Goal: Contribute content: Add original content to the website for others to see

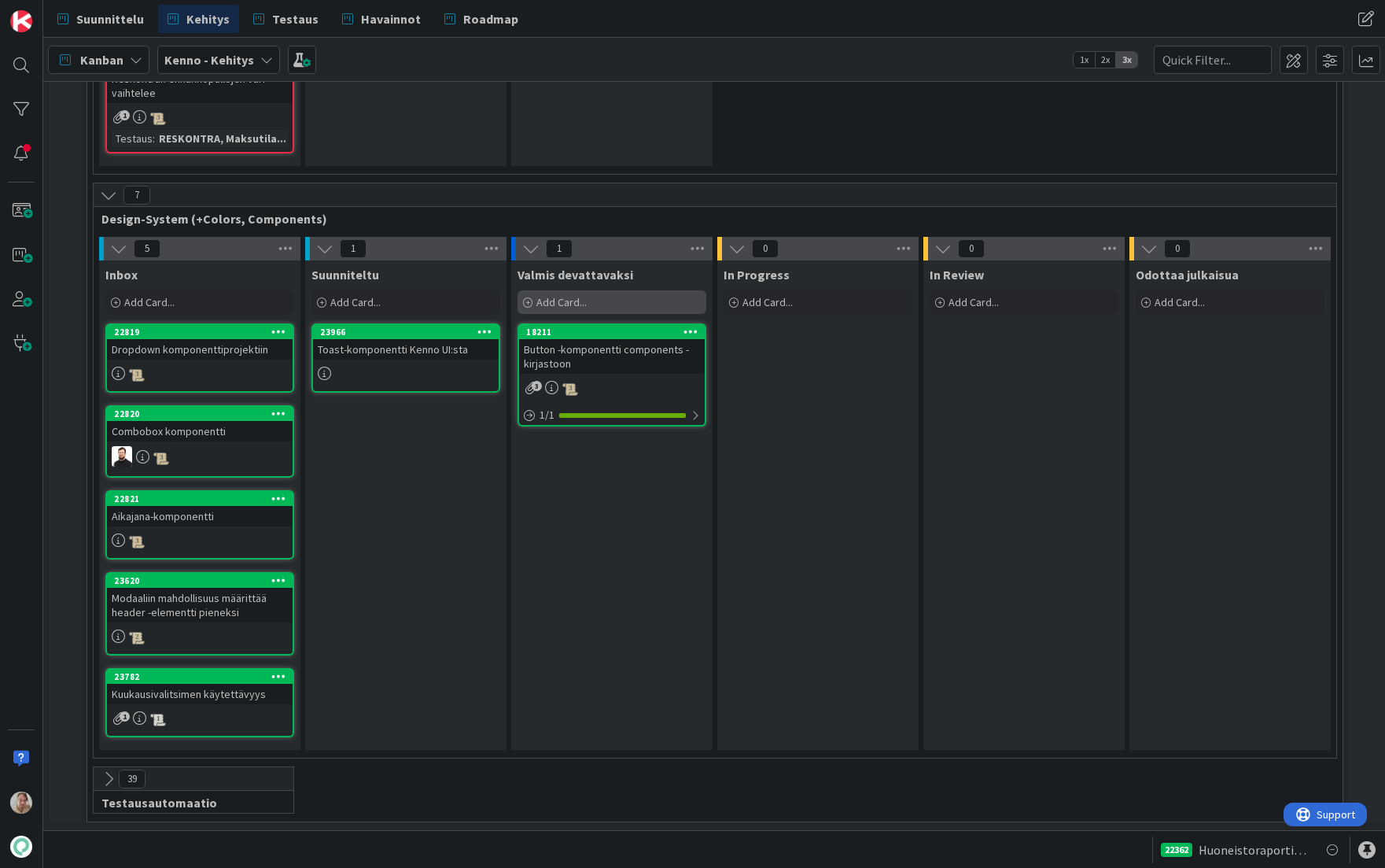
click at [554, 295] on span "Add Card..." at bounding box center [561, 302] width 50 height 14
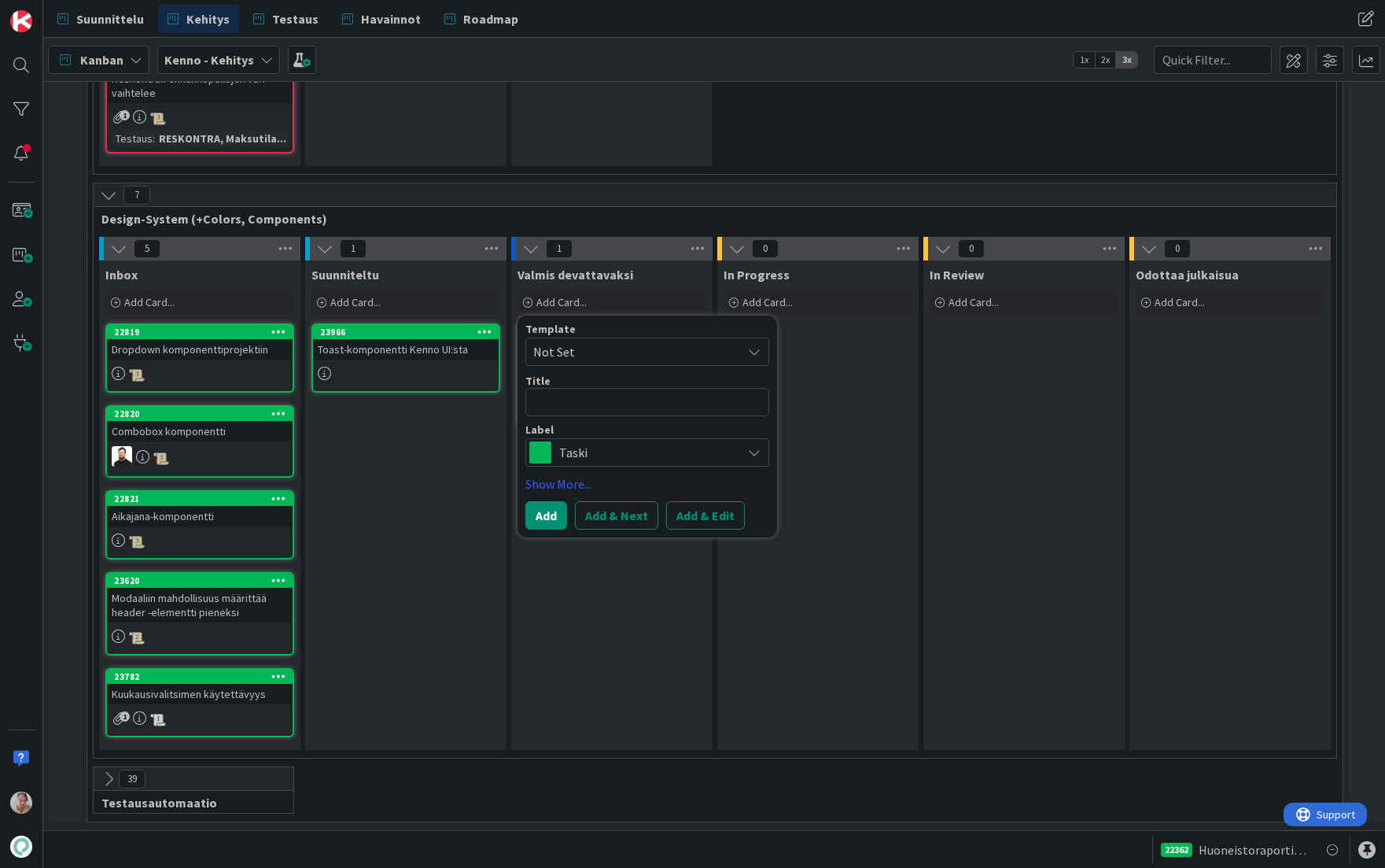
click at [582, 394] on textarea at bounding box center [648, 402] width 244 height 29
type textarea "x"
type textarea "B"
type textarea "x"
type textarea "M"
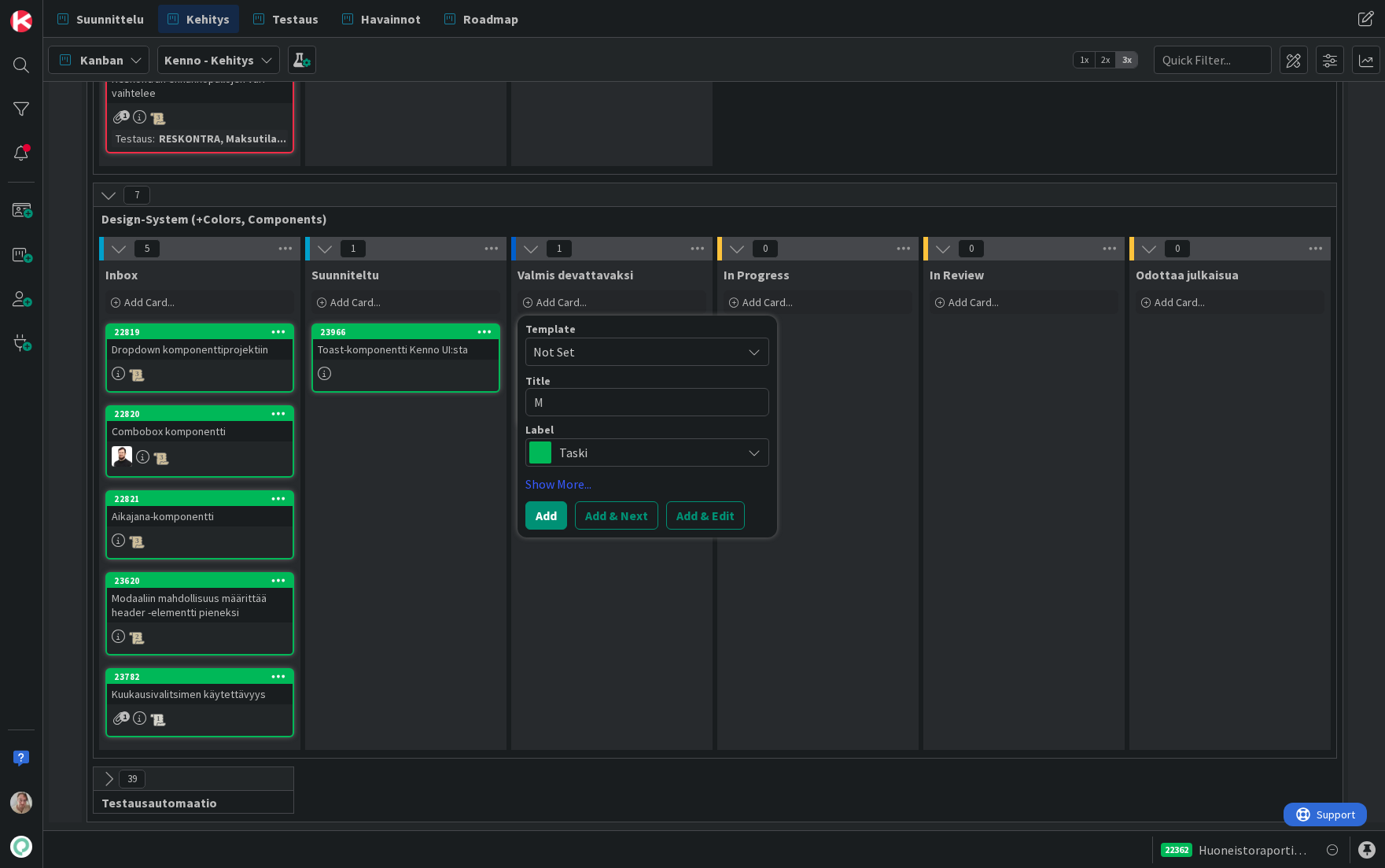
type textarea "x"
type textarea "Mo"
type textarea "x"
type textarea "Mod"
type textarea "x"
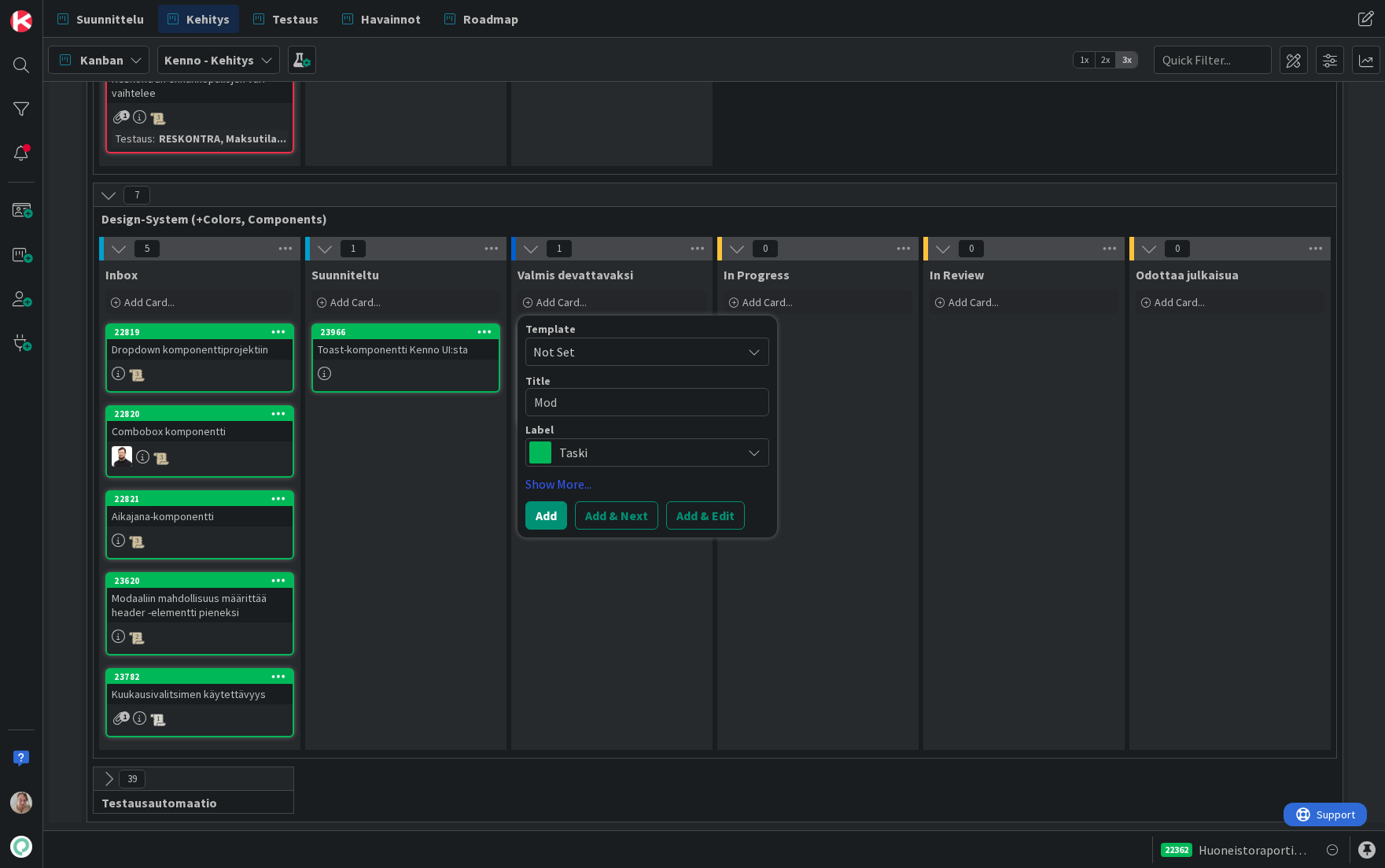
type textarea "Moda"
type textarea "x"
type textarea "Modal"
type textarea "x"
type textarea "Modal"
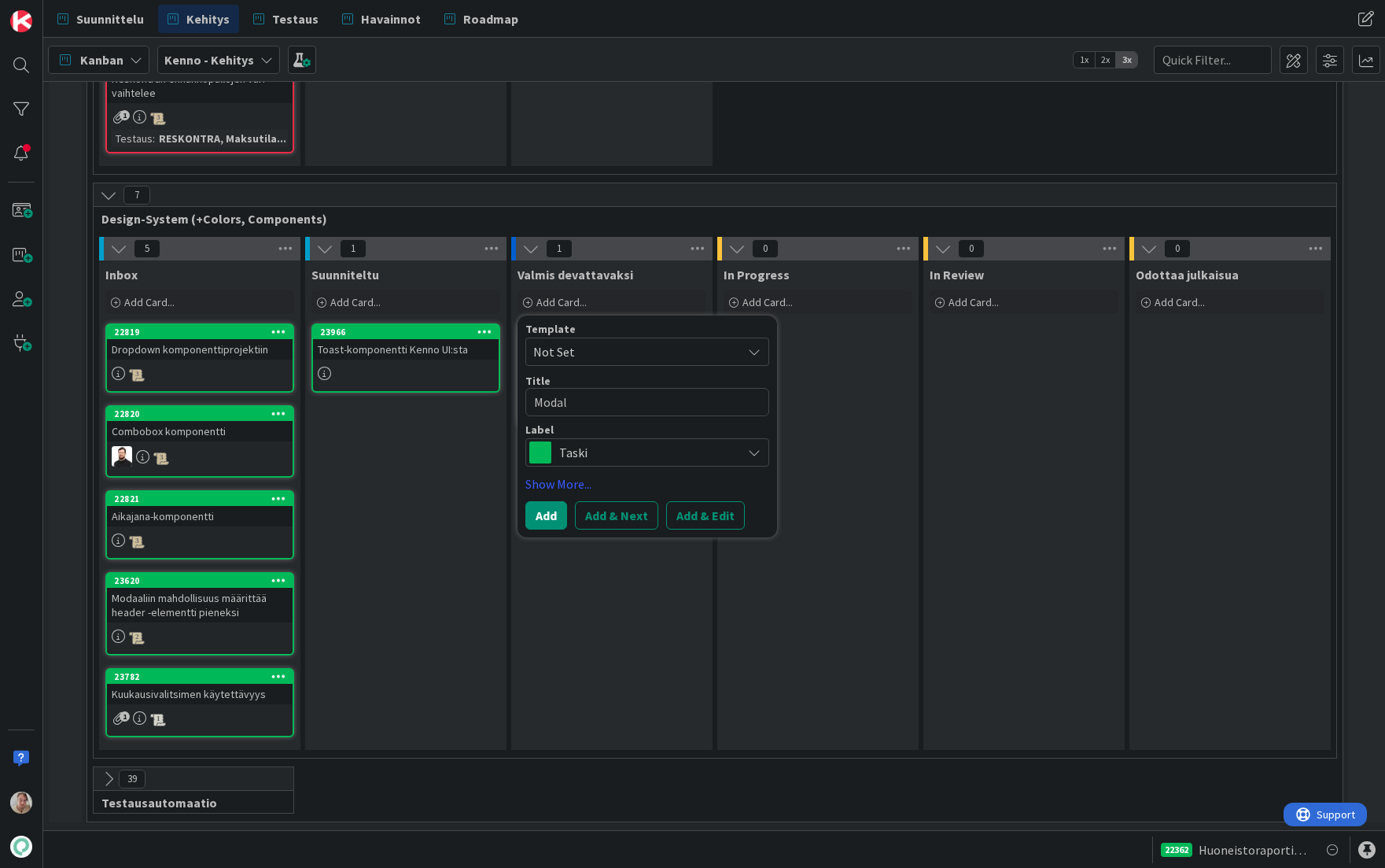
type textarea "x"
type textarea "Modal -"
type textarea "x"
type textarea "Modal -n"
type textarea "x"
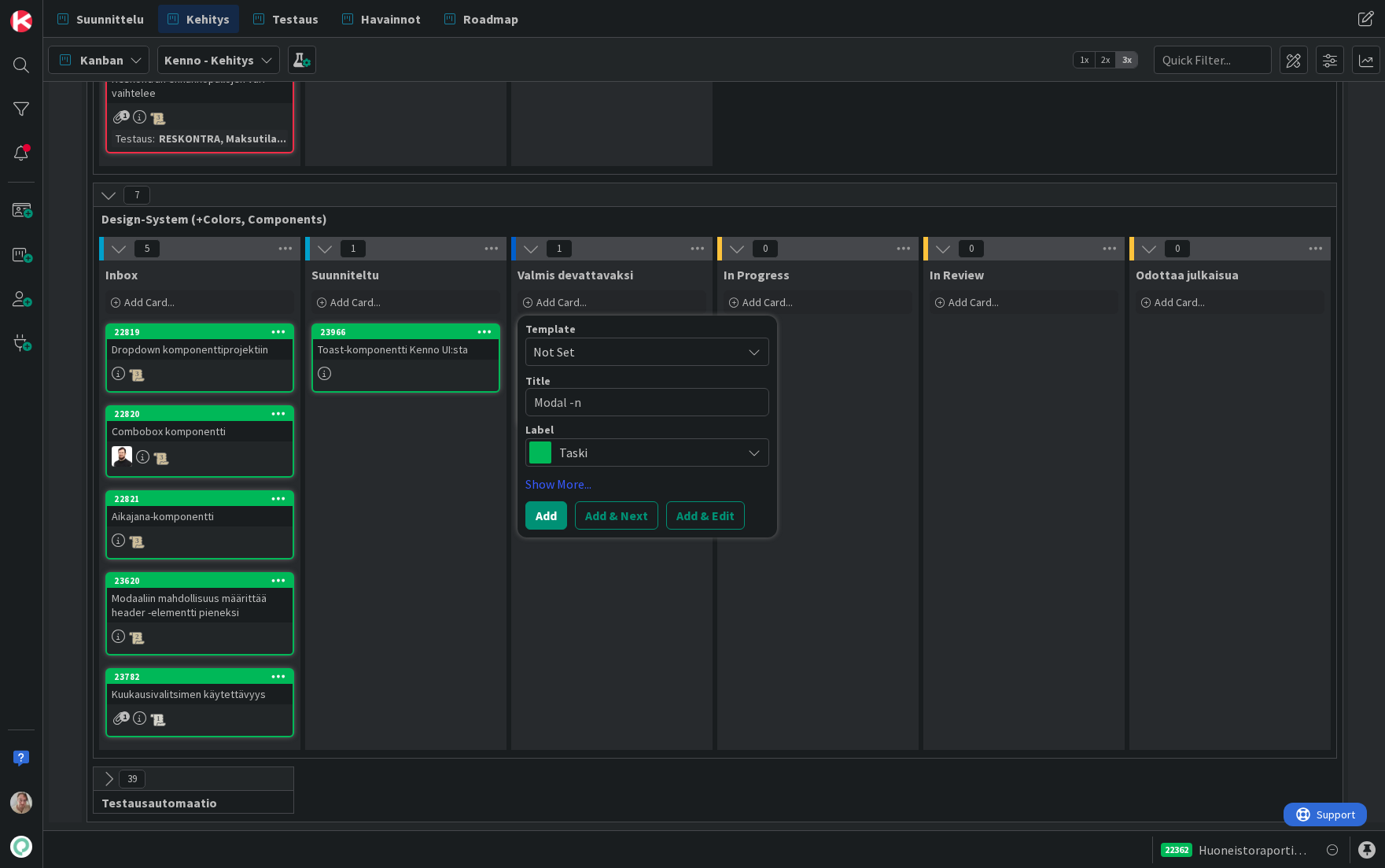
type textarea "Modal -na"
type textarea "x"
type textarea "Modal -nap"
type textarea "x"
type textarea "Modal -napi"
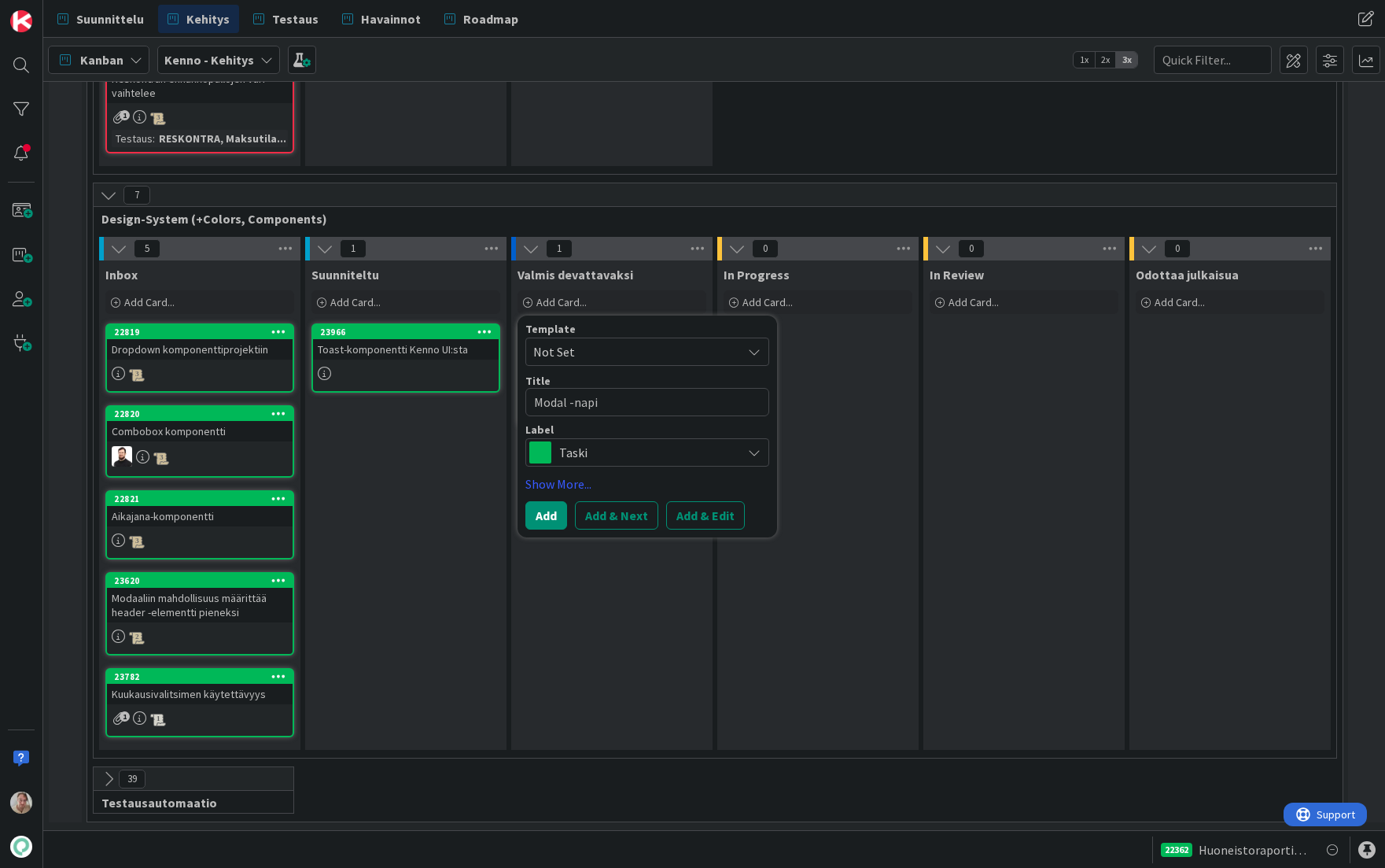
type textarea "x"
type textarea "Modal -napin"
type textarea "x"
type textarea "Modal -napin"
type textarea "x"
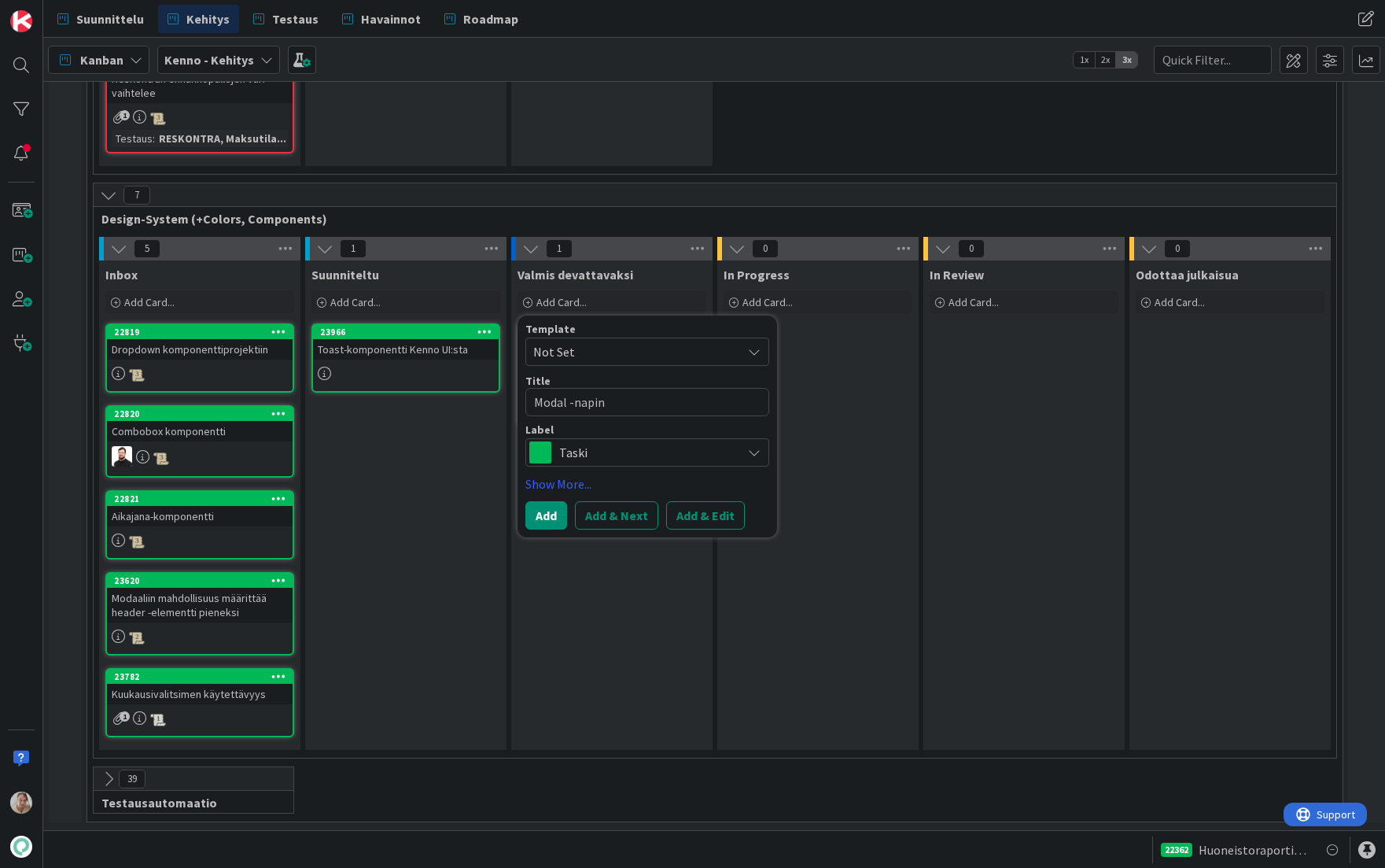
type textarea "Modal -napin k"
type textarea "x"
type textarea "Modal -napin ko"
type textarea "x"
type textarea "Modal -napin korj"
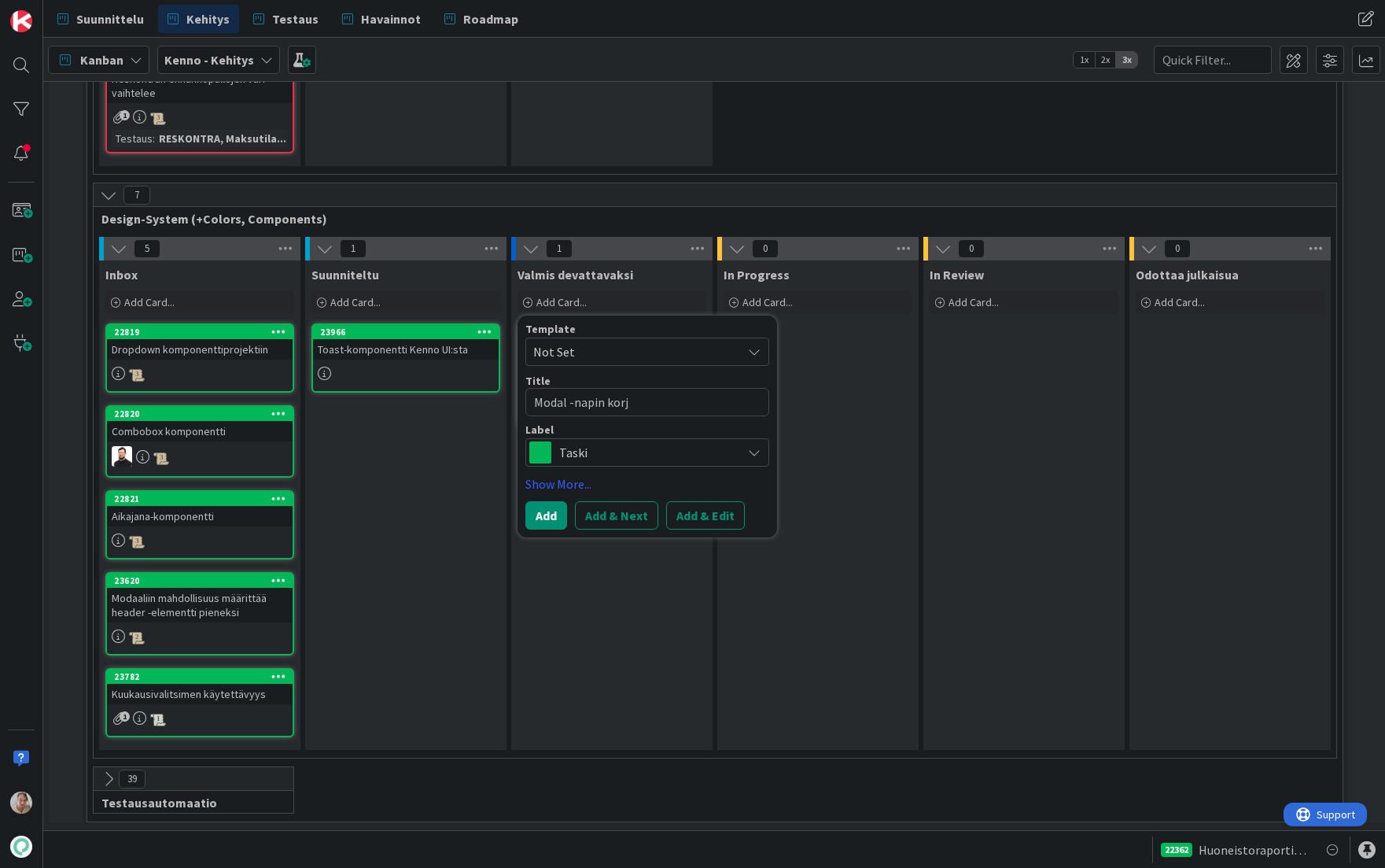
type textarea "x"
type textarea "Modal -napin korja"
type textarea "x"
type textarea "Modal -napin korjau"
type textarea "x"
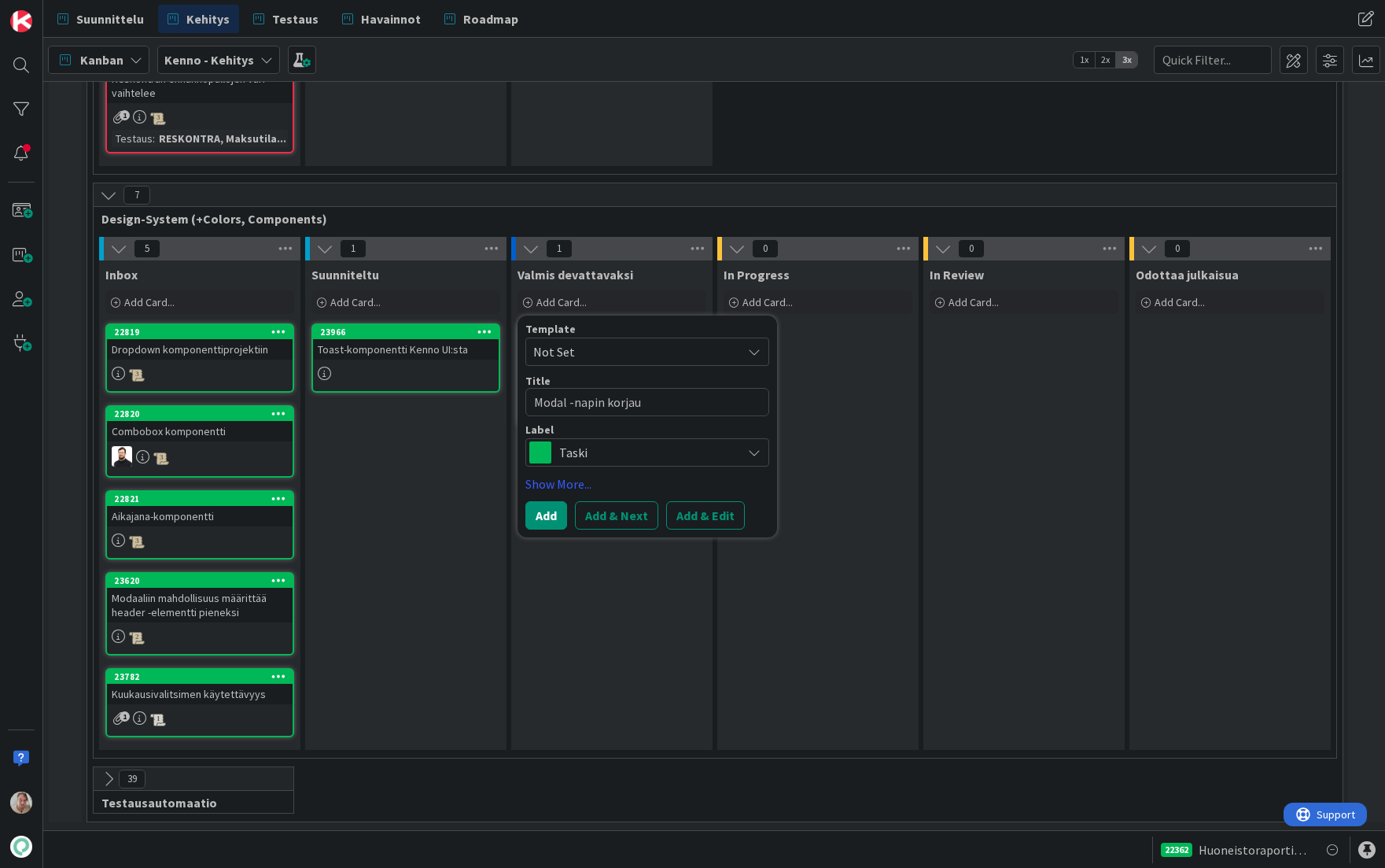
type textarea "Modal -napin korja"
type textarea "x"
type textarea "Modal -napin korj"
type textarea "x"
type textarea "Modal -napin kor"
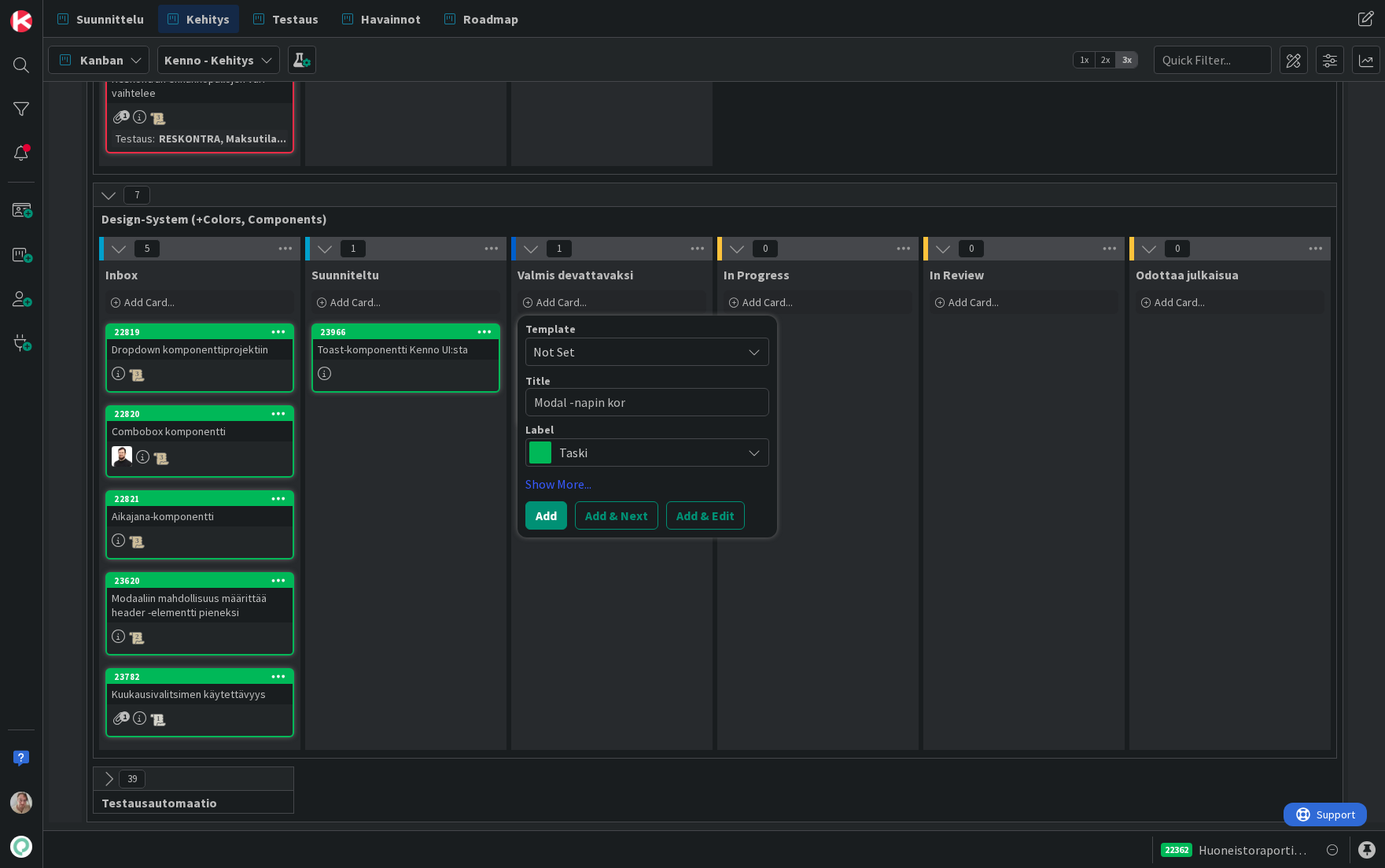
type textarea "x"
type textarea "Modal -napin ko"
type textarea "x"
type textarea "Modal -napin k"
type textarea "x"
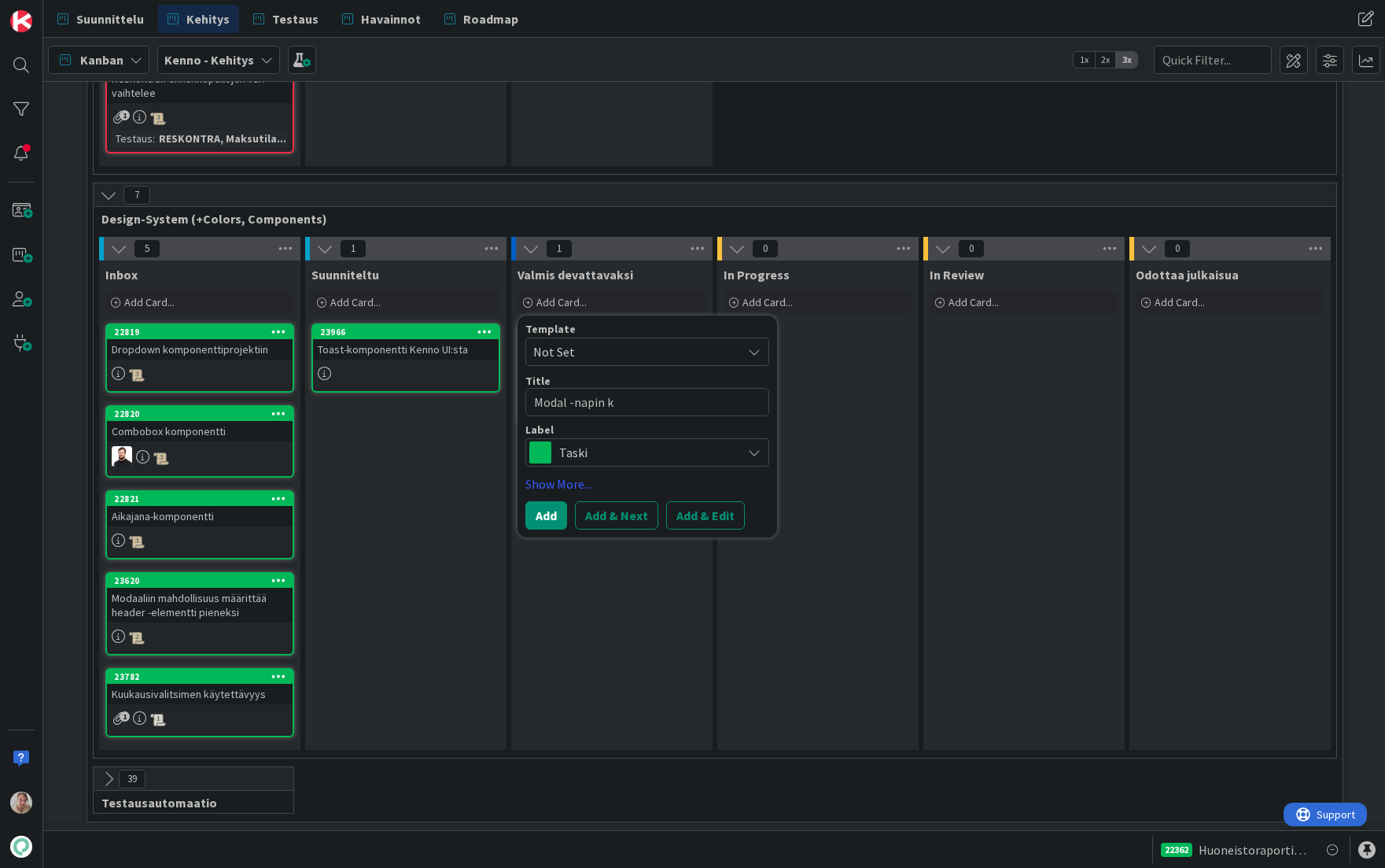
type textarea "Modal -napin"
type textarea "x"
type textarea "Modal -napin"
type textarea "x"
type textarea "Modal -napi"
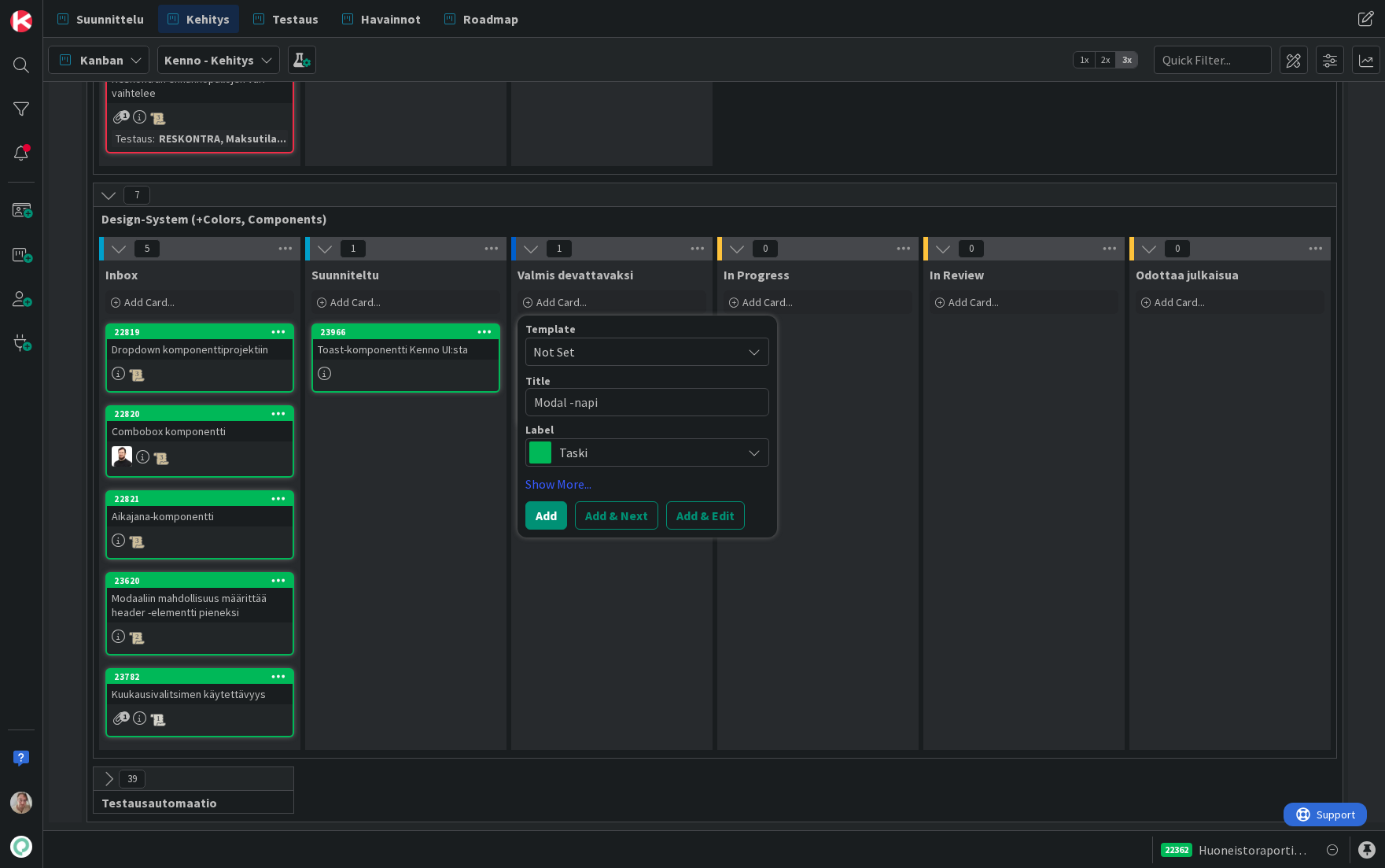
type textarea "x"
type textarea "Modal -nap"
type textarea "x"
type textarea "Modal -na"
type textarea "x"
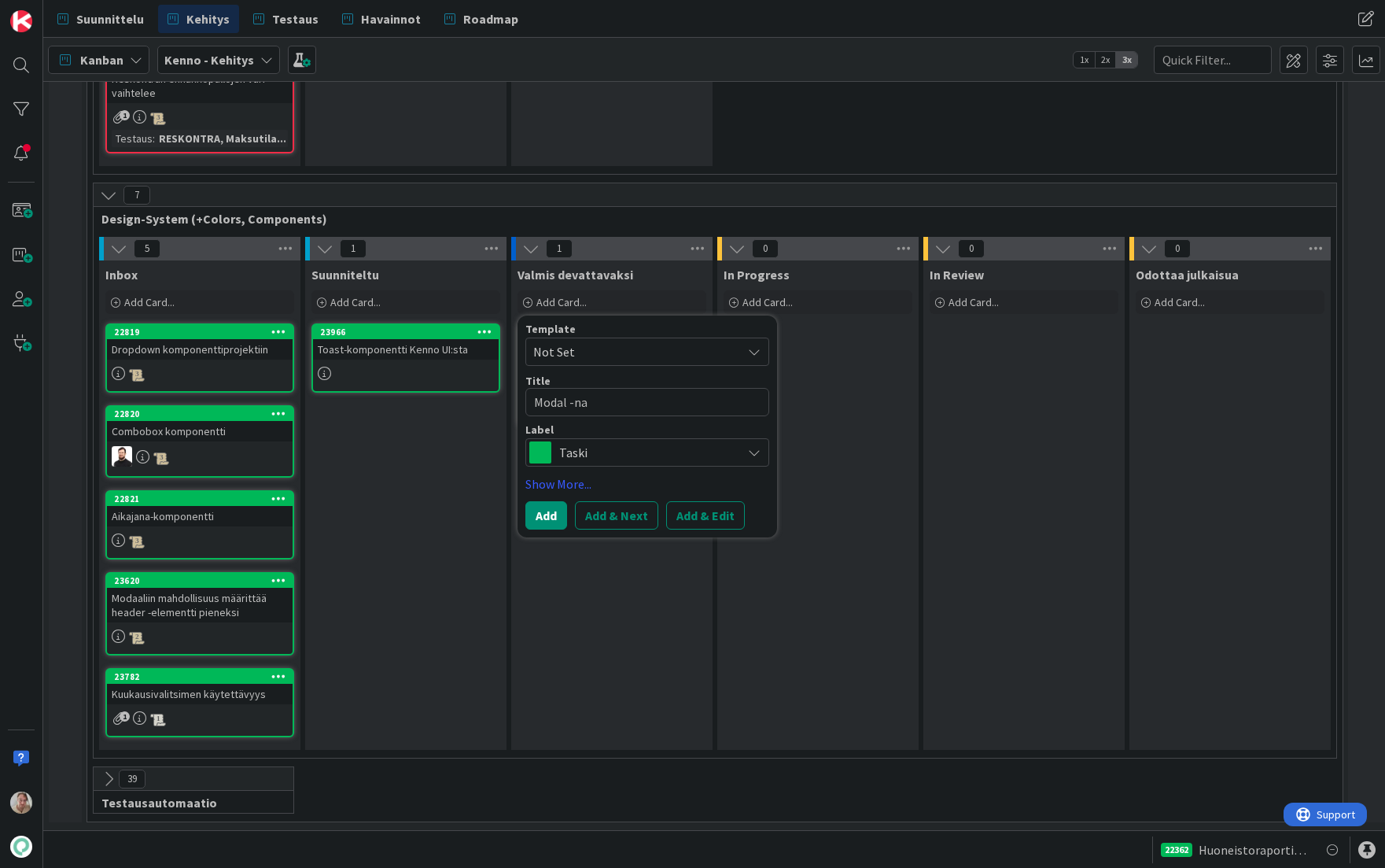
type textarea "Modal -n"
type textarea "x"
type textarea "Modal -"
type textarea "x"
type textarea "Modal -k"
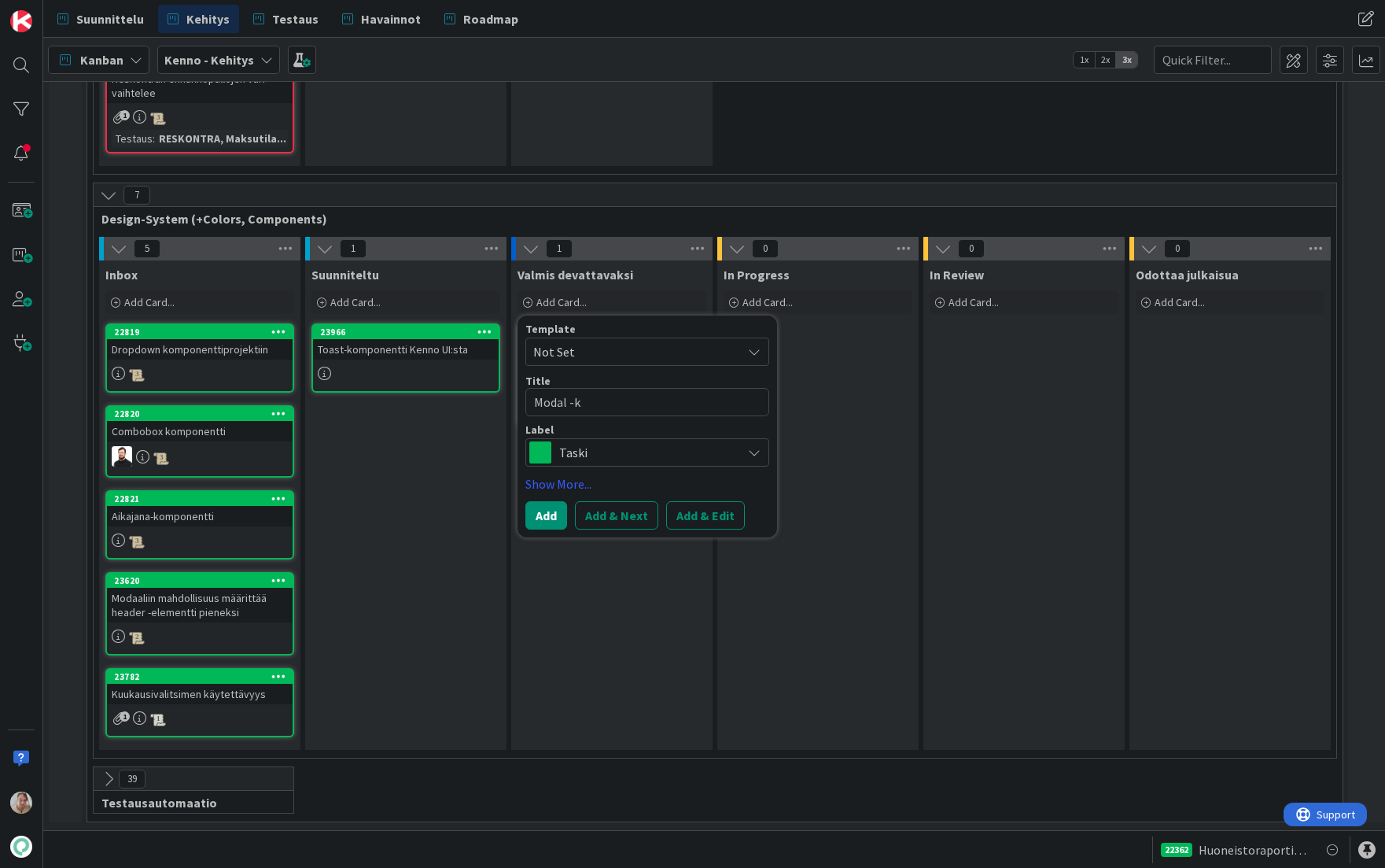
type textarea "x"
type textarea "Modal -ko"
type textarea "x"
type textarea "Modal -komp"
type textarea "x"
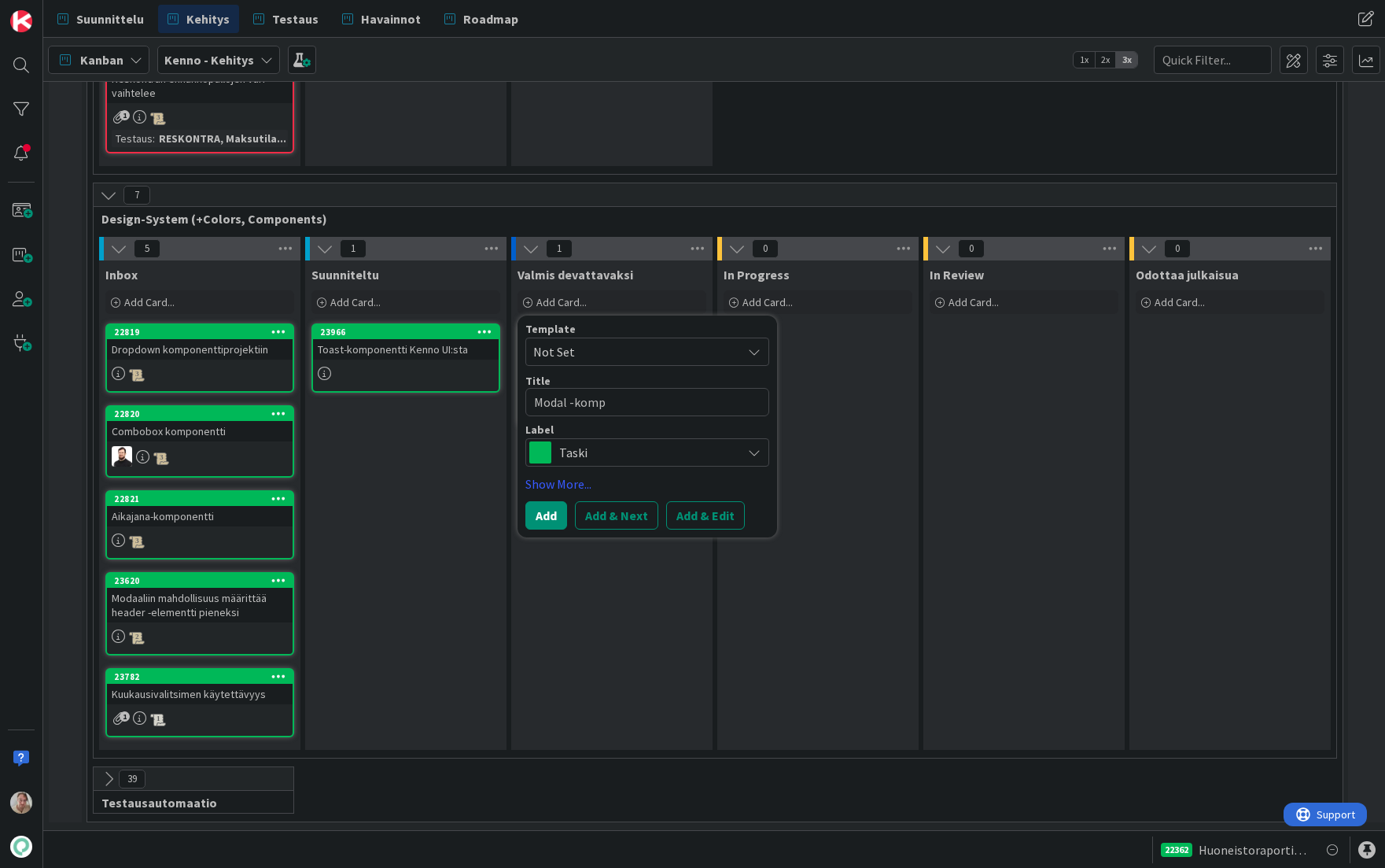
type textarea "Modal -kompo"
type textarea "x"
type textarea "Modal -kompon"
type textarea "x"
type textarea "Modal -kompone"
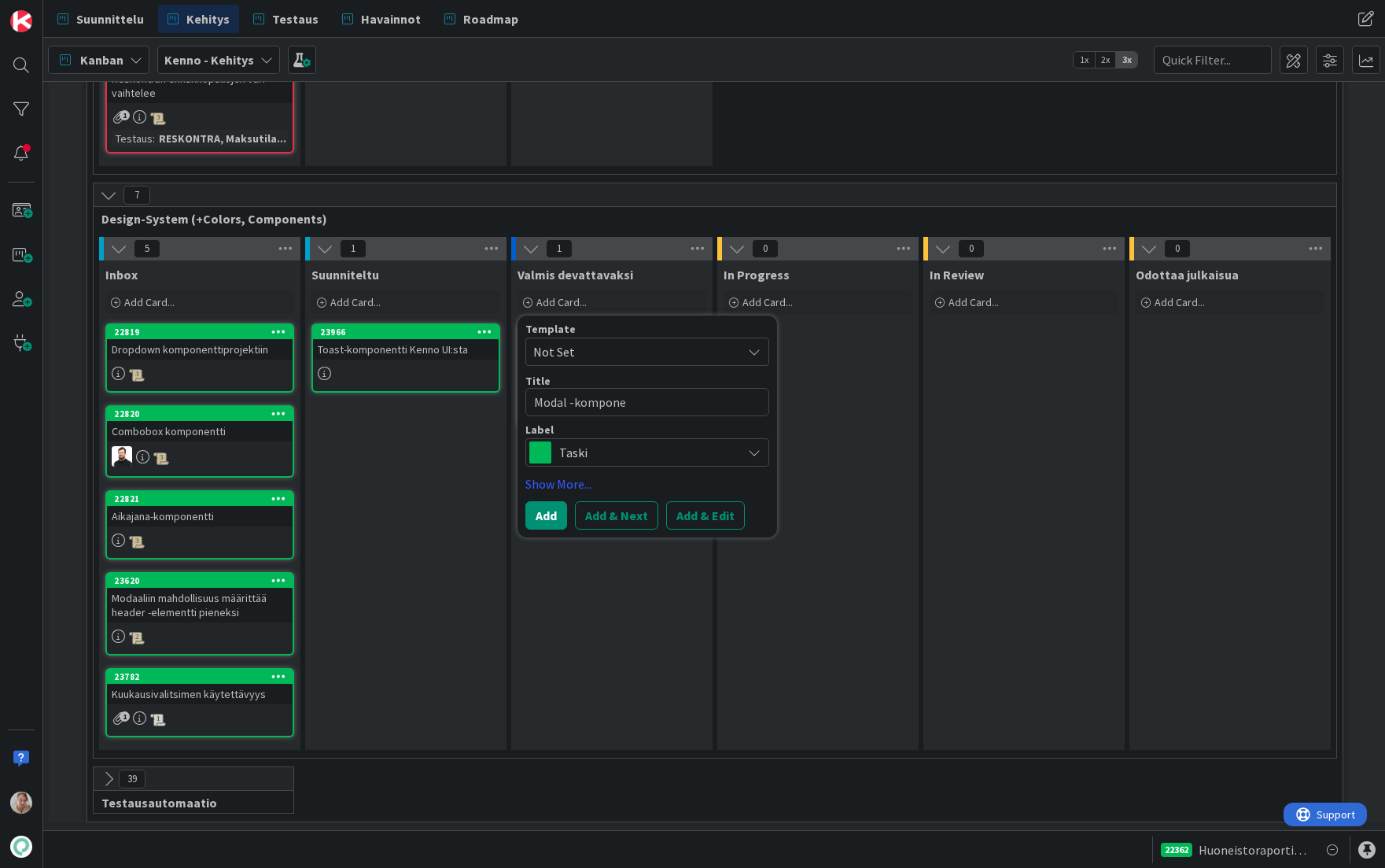
type textarea "x"
type textarea "Modal -komponen"
type textarea "x"
type textarea "Modal -komponent"
type textarea "x"
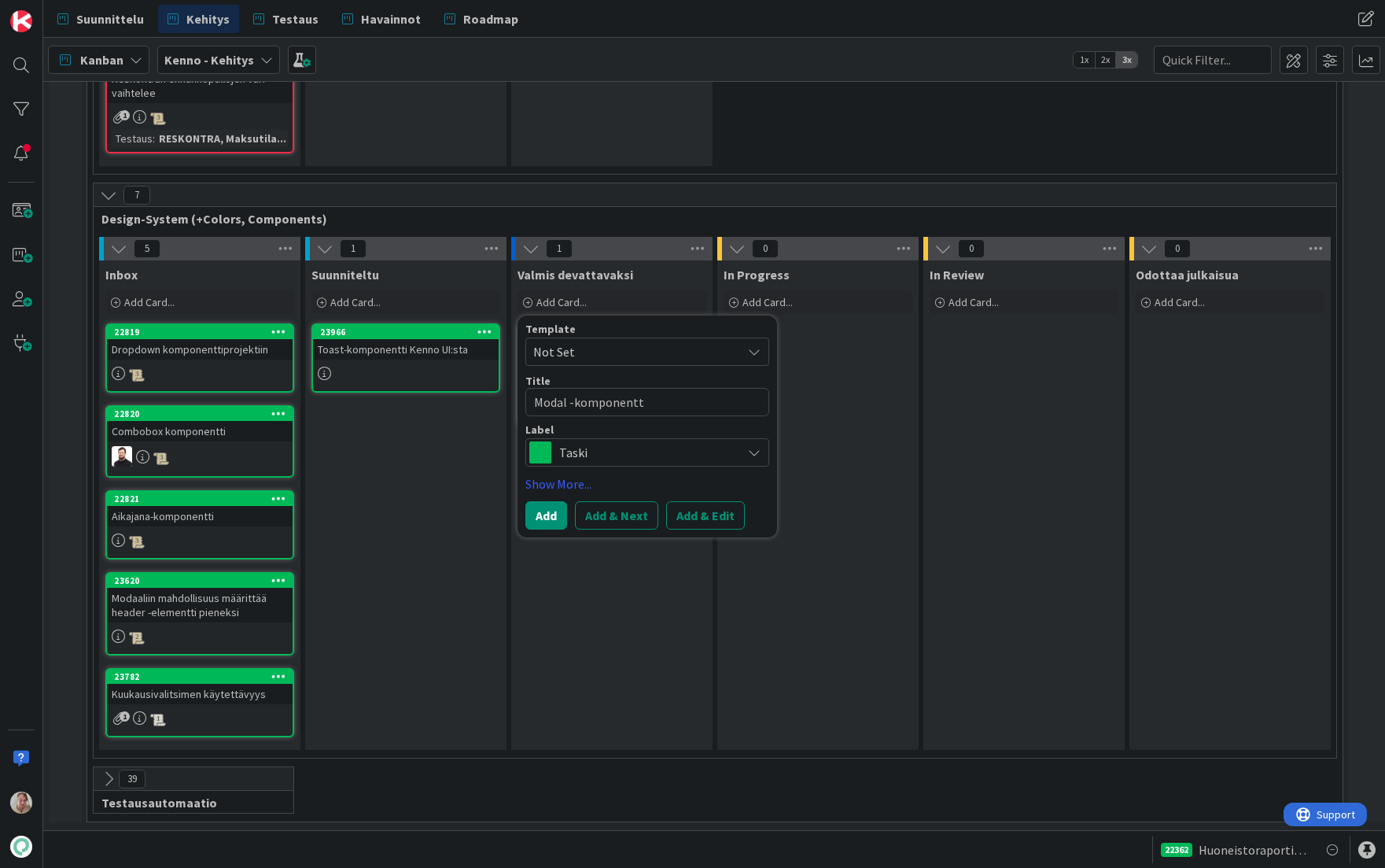
type textarea "Modal -komponentti"
type textarea "x"
type textarea "Modal -komponentti"
type textarea "x"
type textarea "Modal -komponentti j"
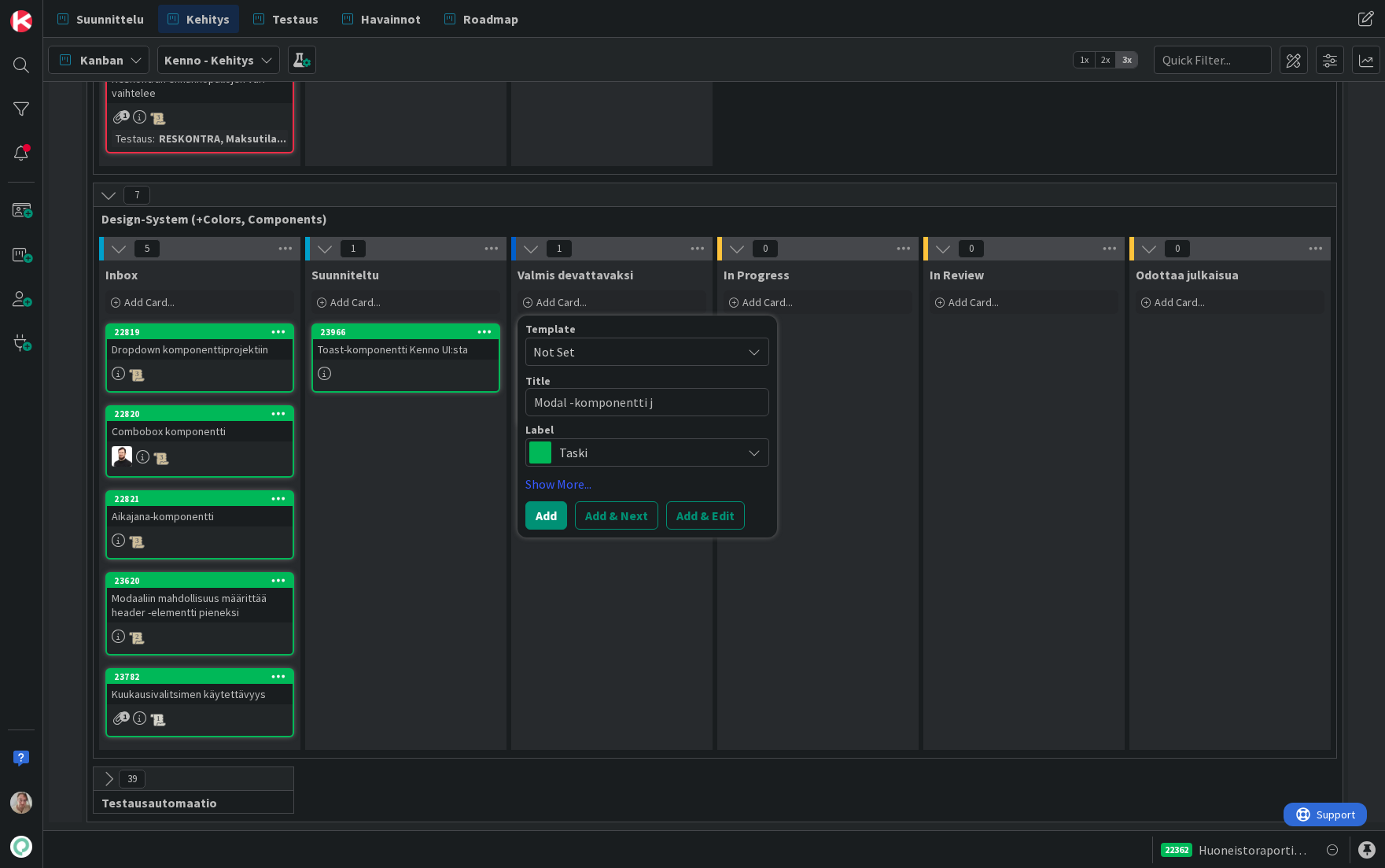
type textarea "x"
type textarea "Modal -komponentti ja"
type textarea "x"
type textarea "Modal -komponentti ja"
type textarea "x"
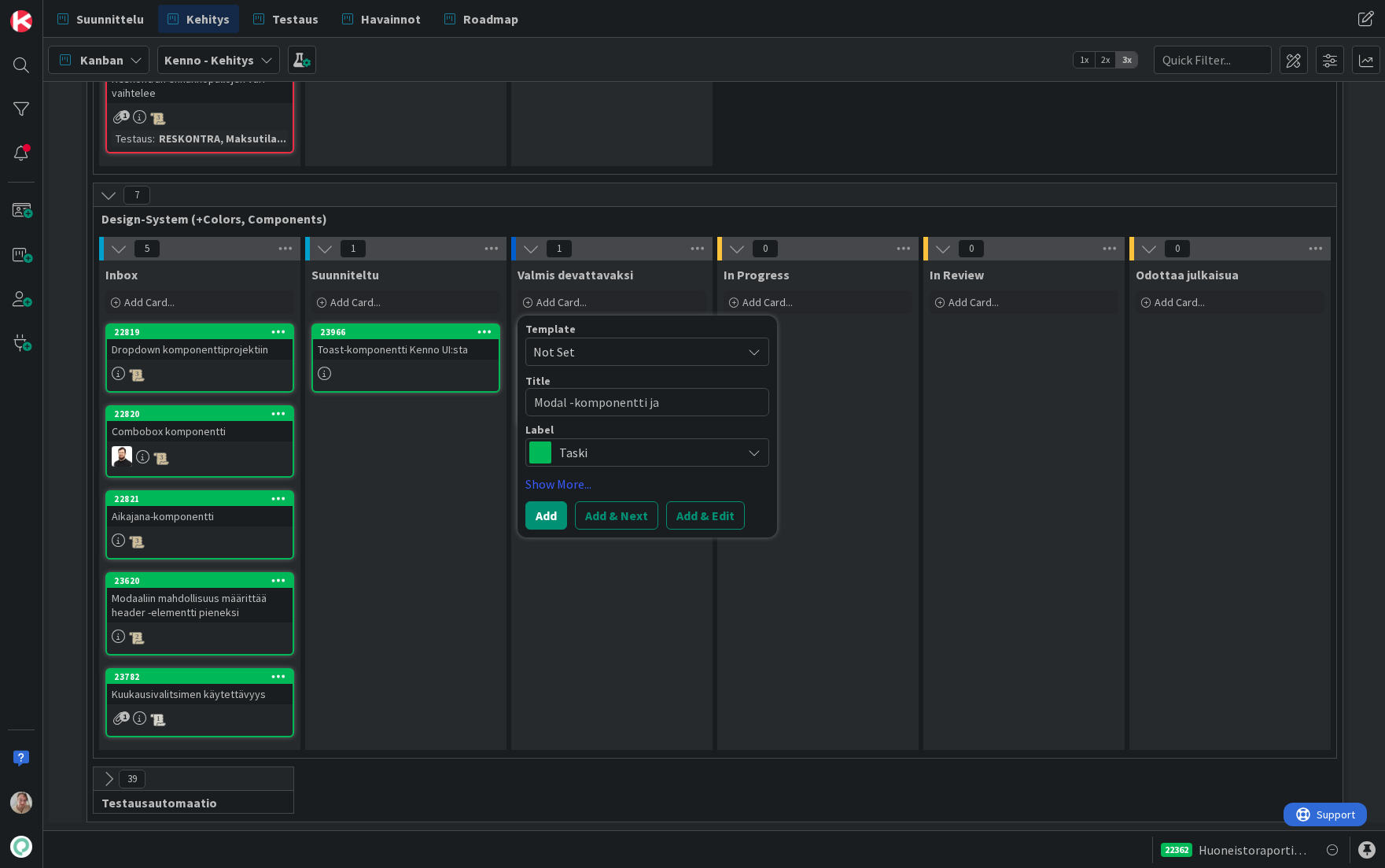
type textarea "Modal -komponentti ja s"
type textarea "x"
type textarea "Modal -komponentti ja sti"
type textarea "x"
type textarea "Modal -komponentti ja stic"
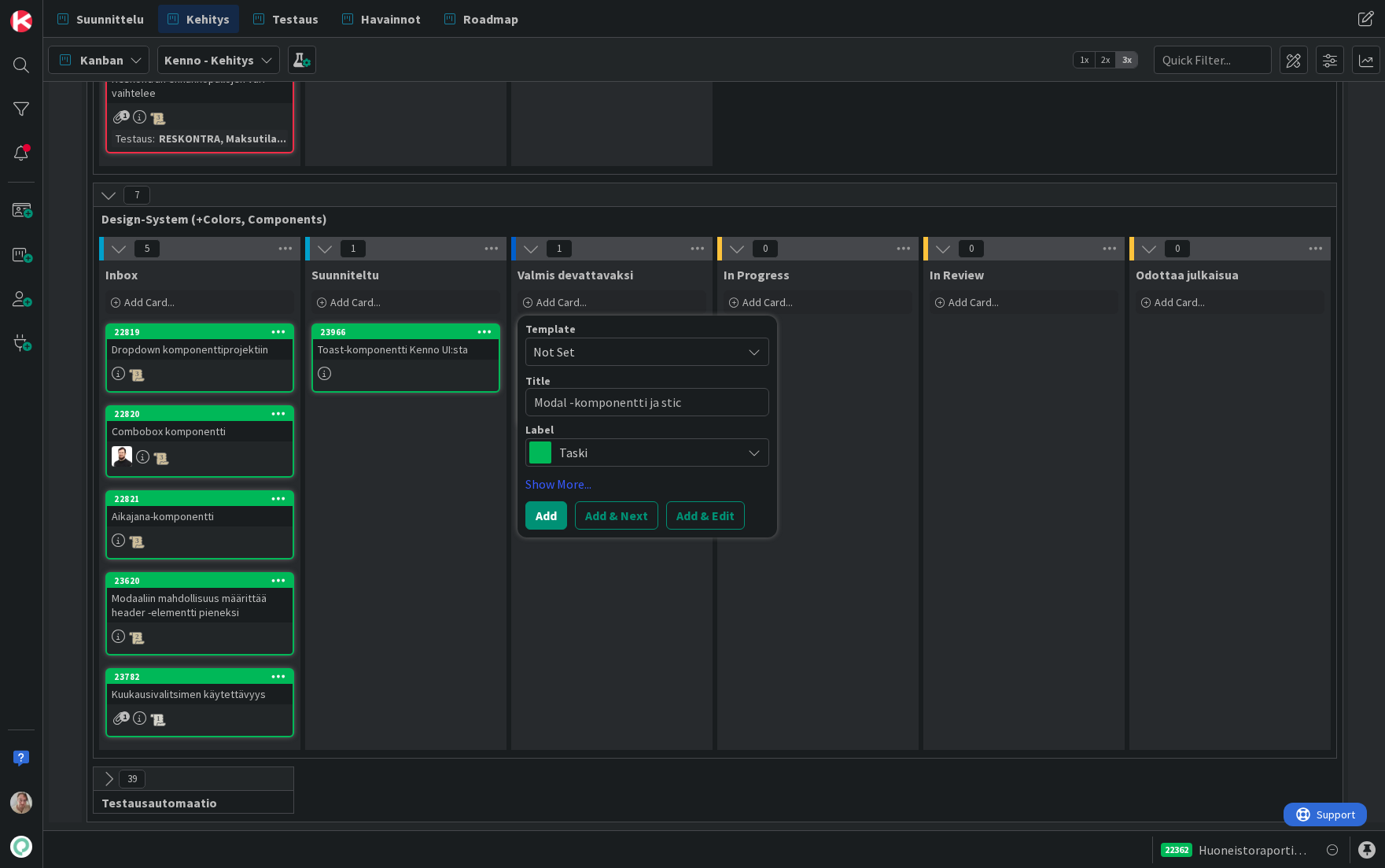
type textarea "x"
type textarea "Modal -komponentti ja stick"
type textarea "x"
type textarea "Modal -komponentti ja sticky"
type textarea "x"
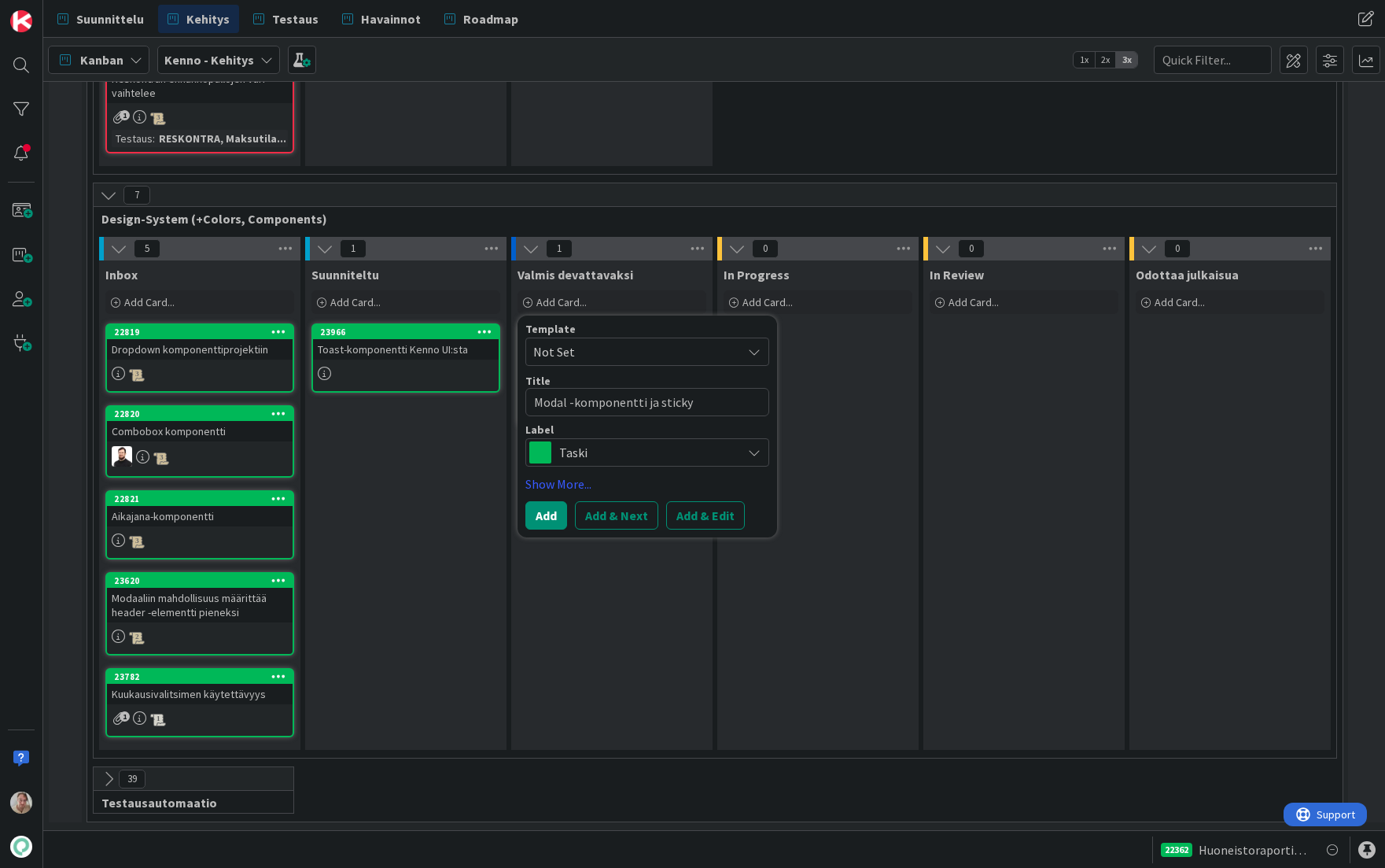
type textarea "Modal -komponentti ja sticky"
type textarea "x"
type textarea "Modal -komponentti ja sticky n"
type textarea "x"
type textarea "Modal -komponentti ja sticky no"
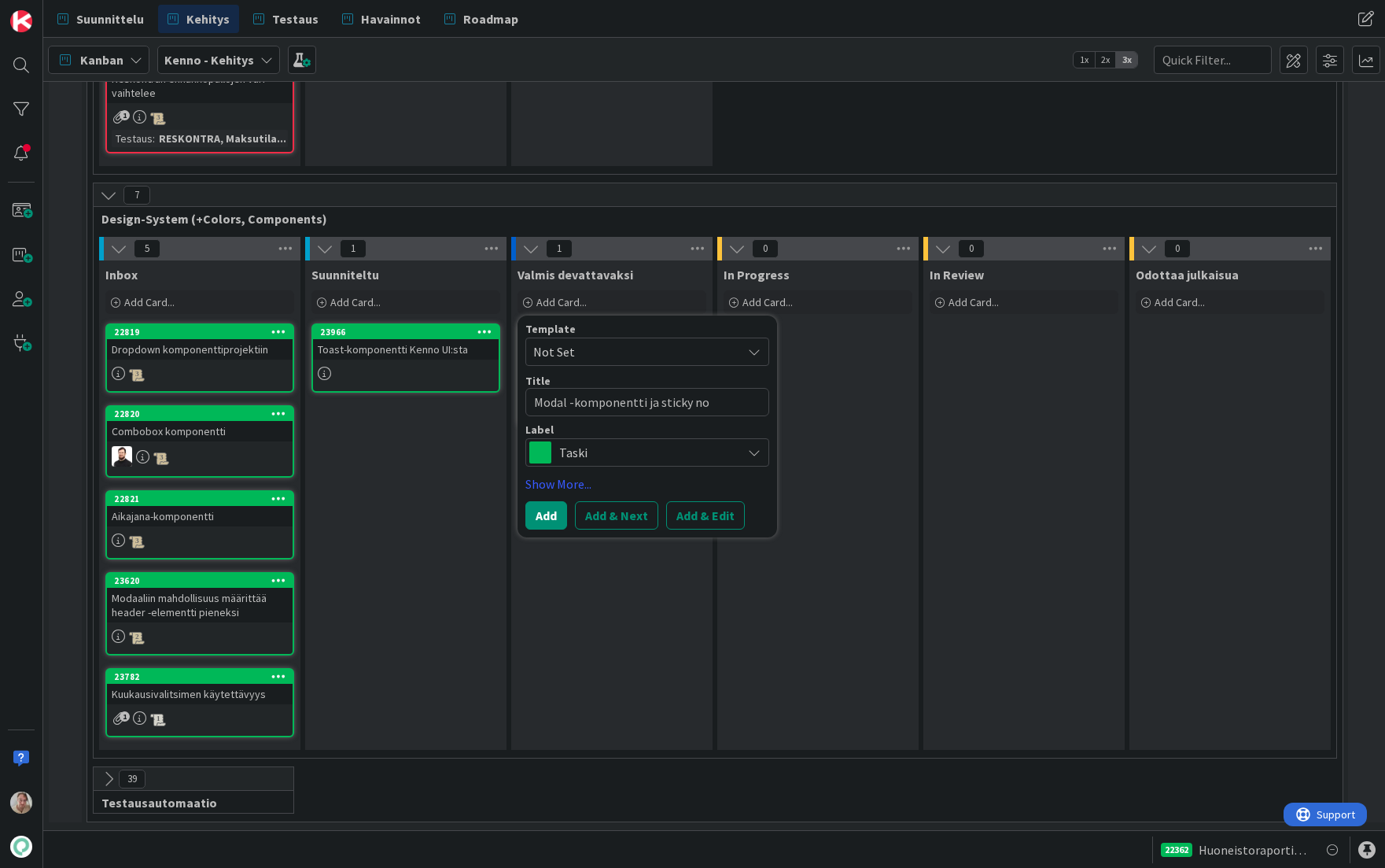
type textarea "x"
type textarea "Modal -komponentti ja sticky not"
type textarea "x"
type textarea "Modal -komponentti ja sticky notif"
type textarea "x"
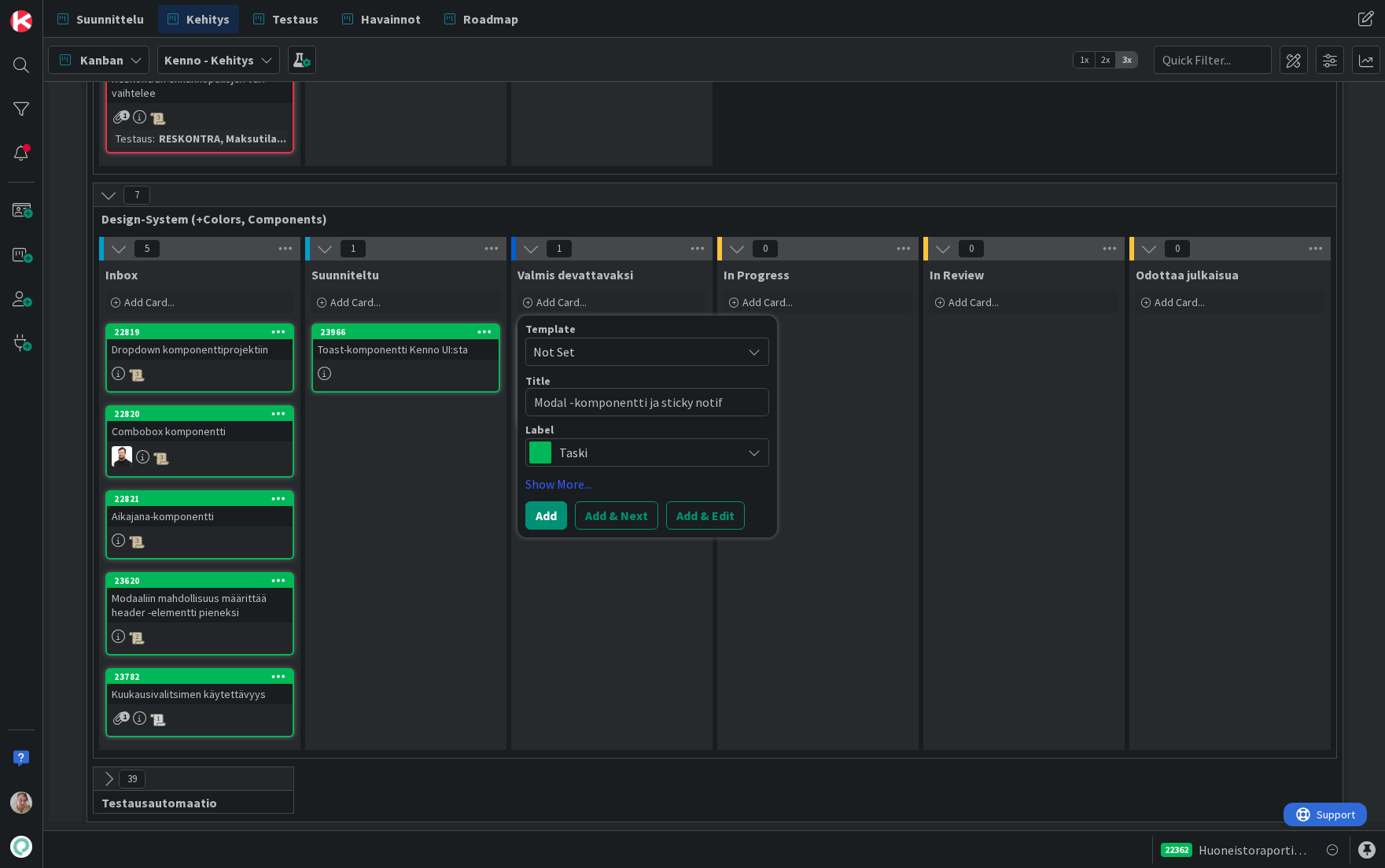
type textarea "Modal -komponentti ja sticky notifi"
type textarea "x"
type textarea "Modal -komponentti ja sticky notifik"
type textarea "x"
type textarea "Modal -komponentti ja sticky notifi"
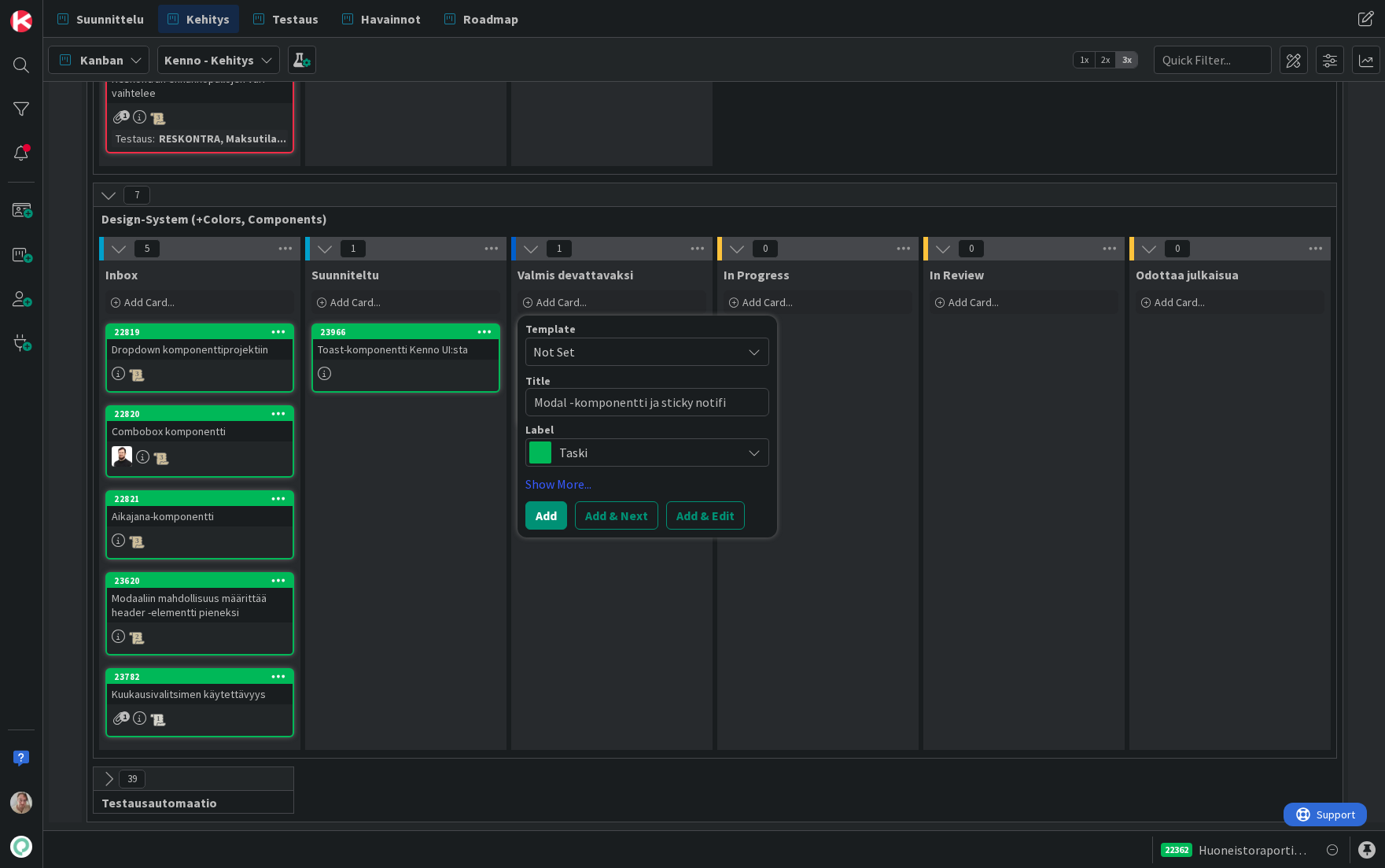
type textarea "x"
type textarea "Modal -komponentti ja sticky notif"
type textarea "x"
type textarea "Modal -komponentti ja sticky noti"
type textarea "x"
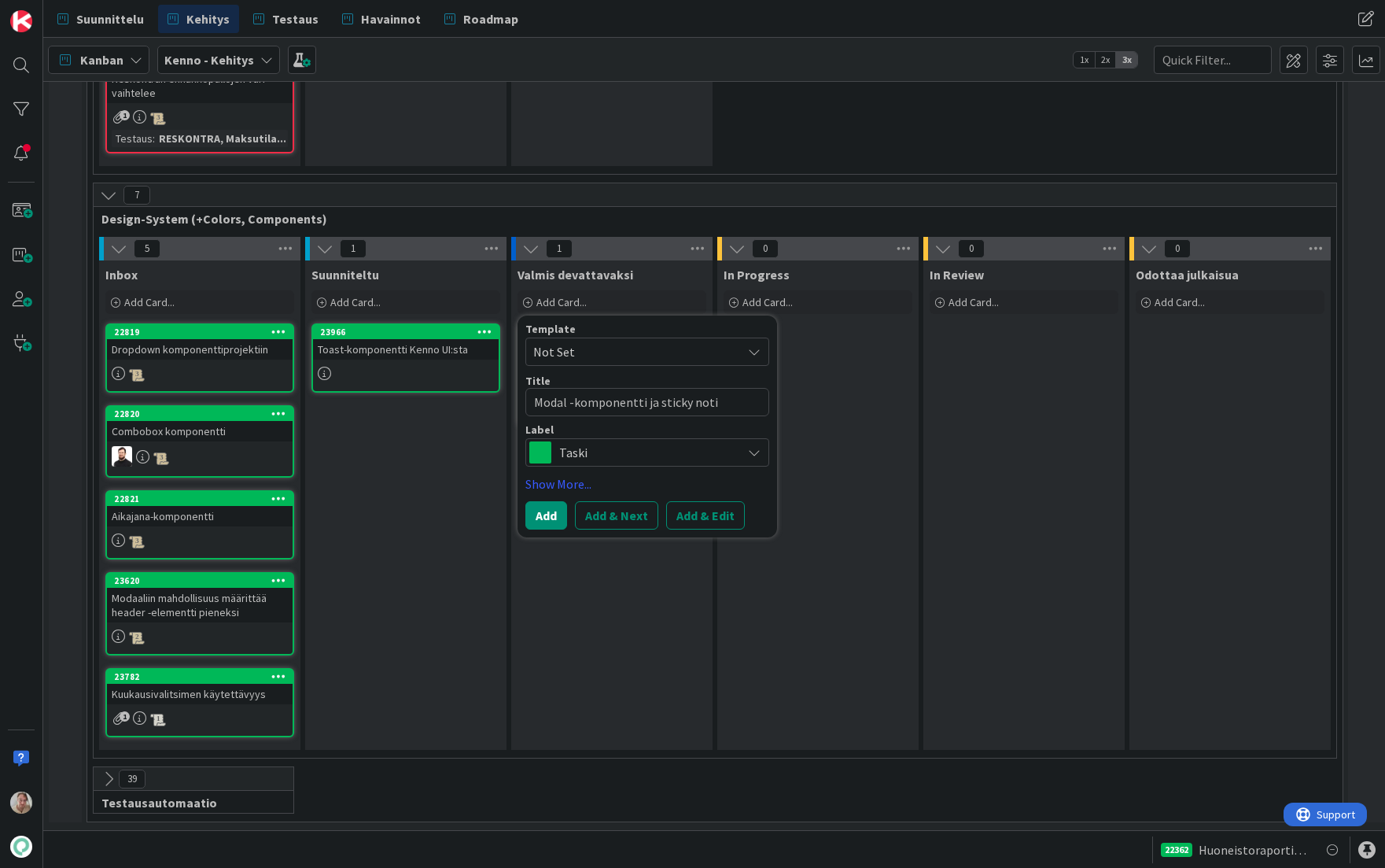
type textarea "Modal -komponentti ja sticky not"
type textarea "x"
type textarea "Modal -komponentti ja sticky no"
type textarea "x"
type textarea "Modal -komponentti ja sticky n"
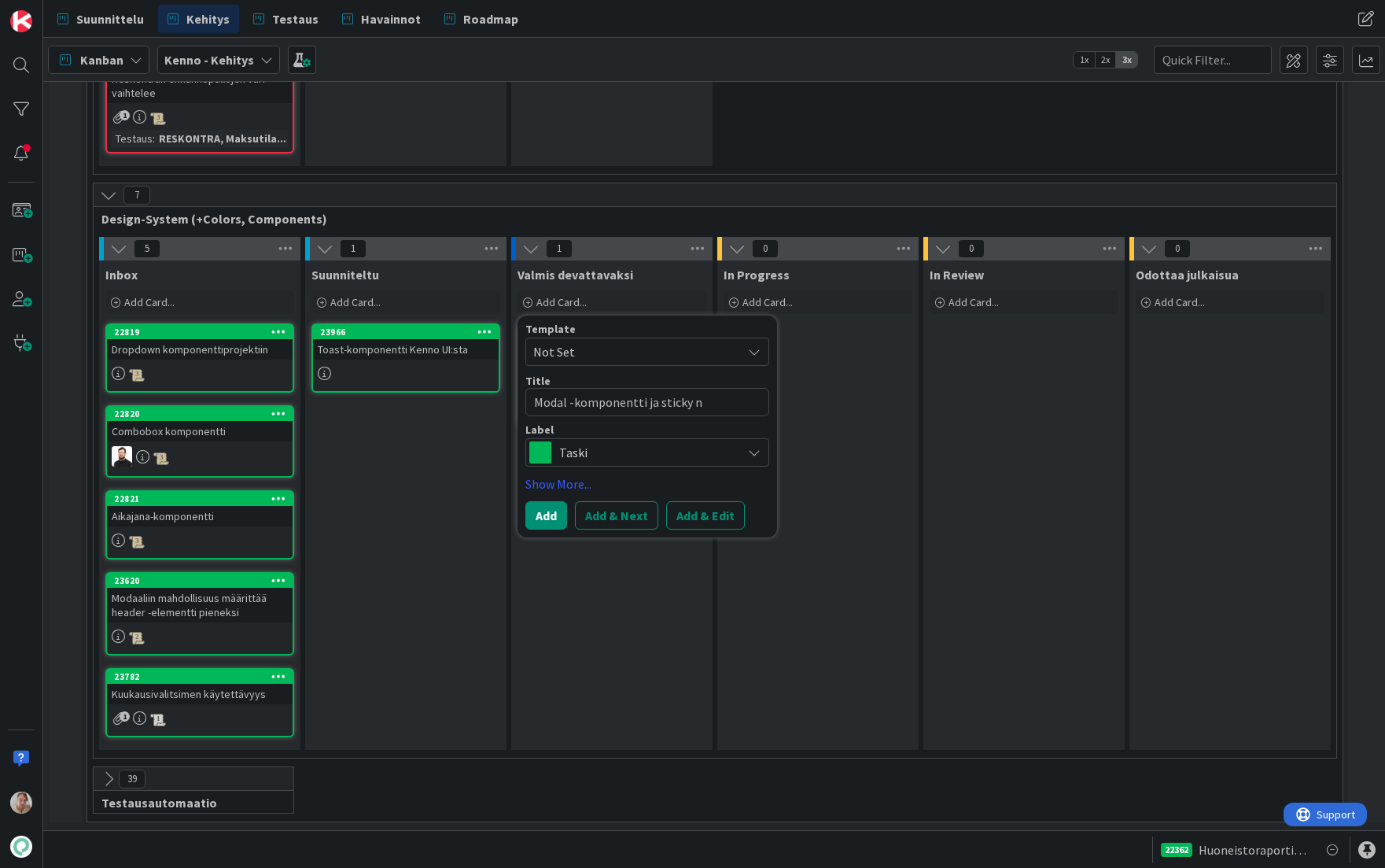
type textarea "x"
type textarea "Modal -komponentti ja sticky"
type textarea "x"
type textarea "Modal -komponentti ja sticky i"
type textarea "x"
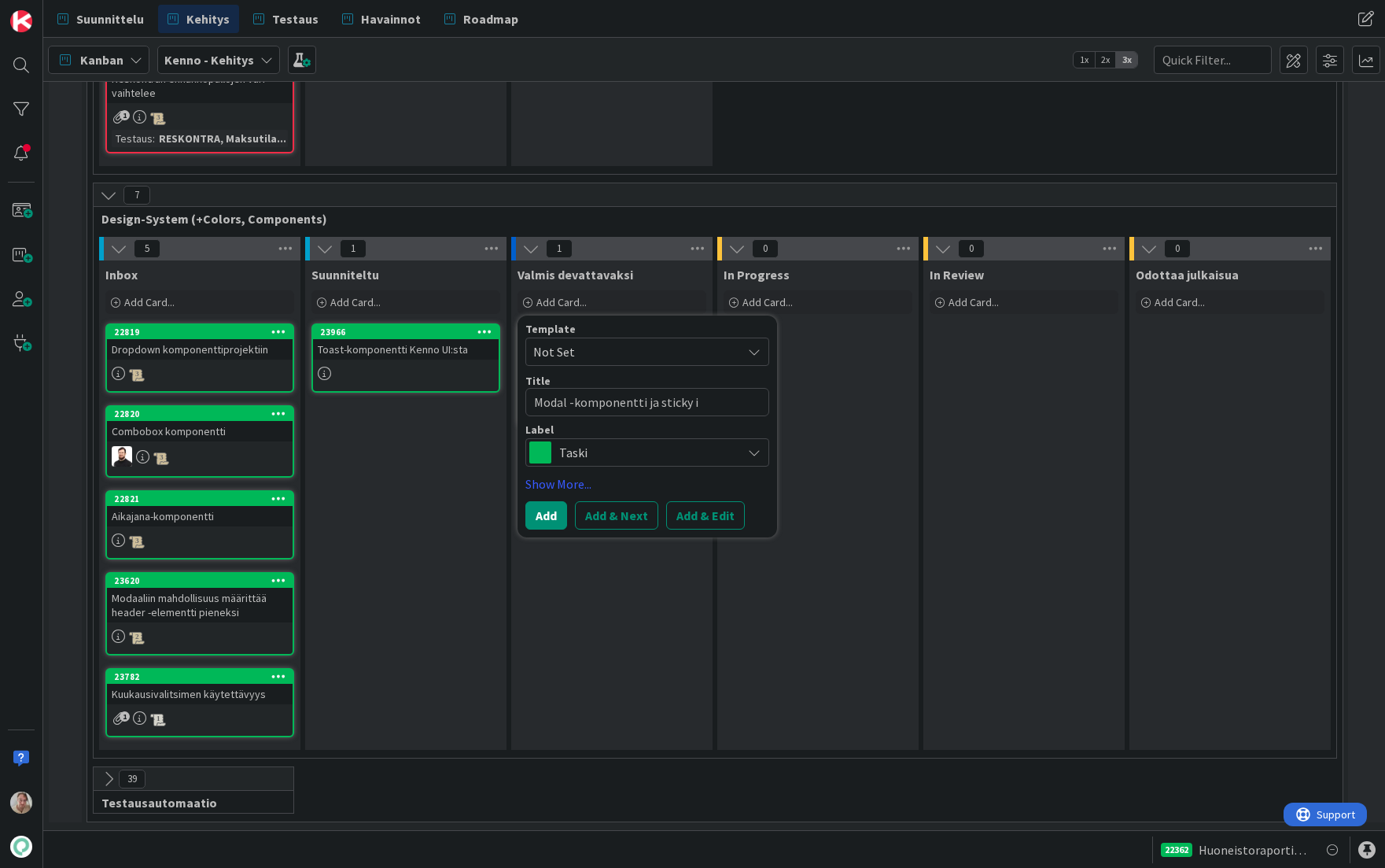
type textarea "Modal -komponentti ja sticky il"
type textarea "x"
type textarea "Modal -komponentti ja sticky ilm"
type textarea "x"
type textarea "Modal -komponentti ja sticky ilmo"
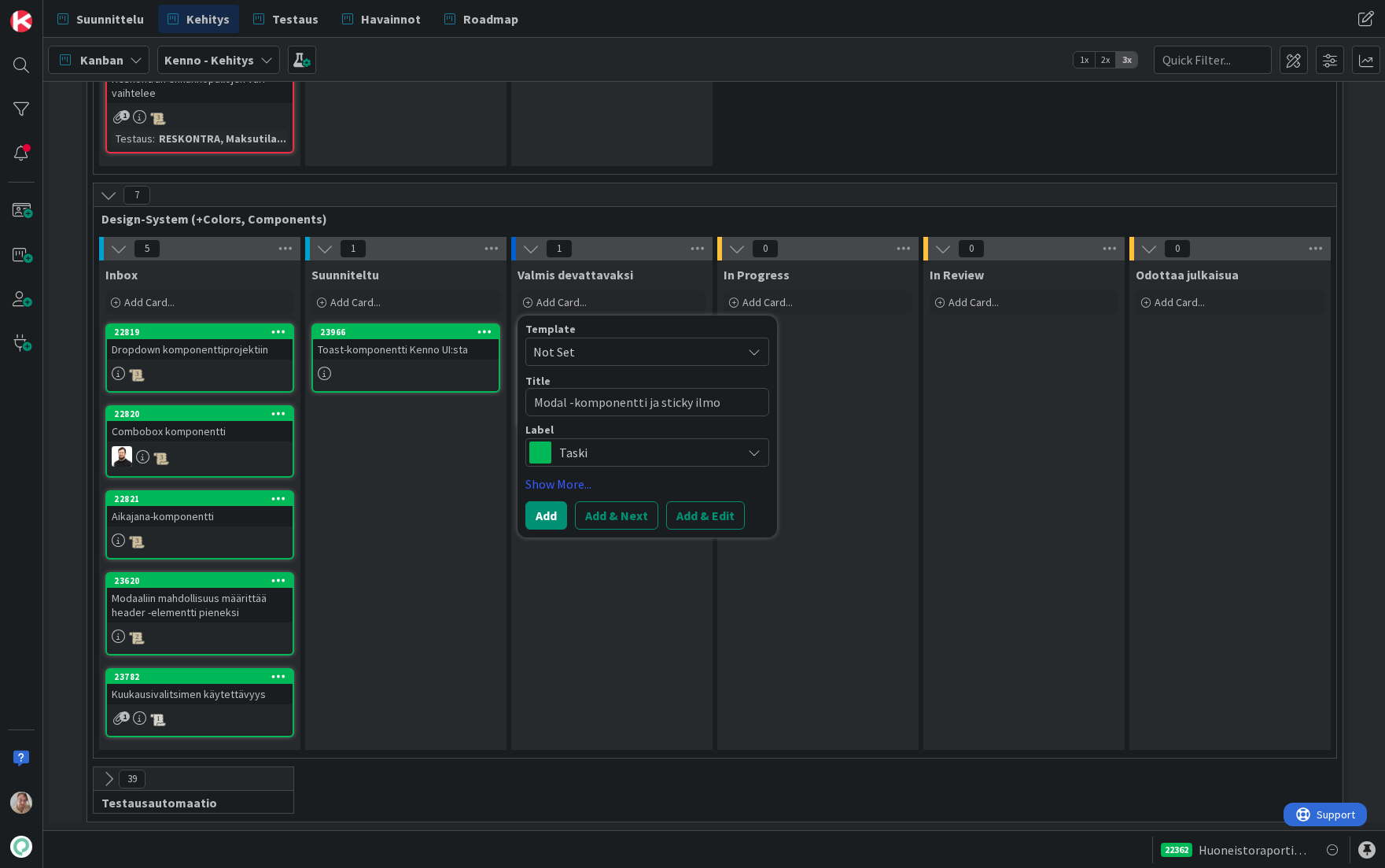
type textarea "x"
type textarea "Modal -komponentti ja sticky ilmoi"
type textarea "x"
type textarea "Modal -komponentti ja sticky ilmoit"
type textarea "x"
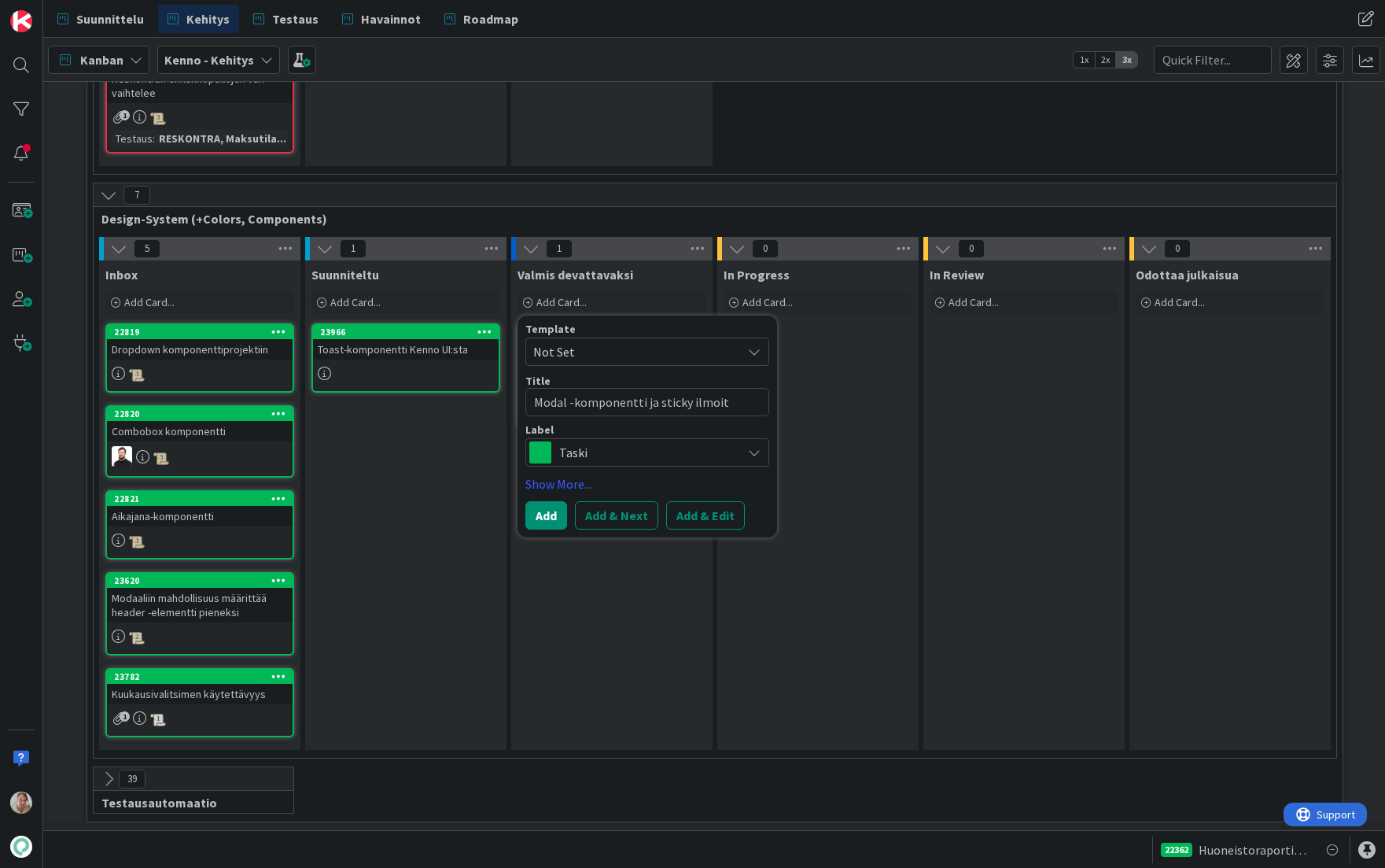
type textarea "Modal -komponentti ja sticky ilmoitu"
type textarea "x"
type textarea "Modal -komponentti ja sticky ilmoituk"
type textarea "x"
type textarea "Modal -komponentti ja sticky ilmoituks"
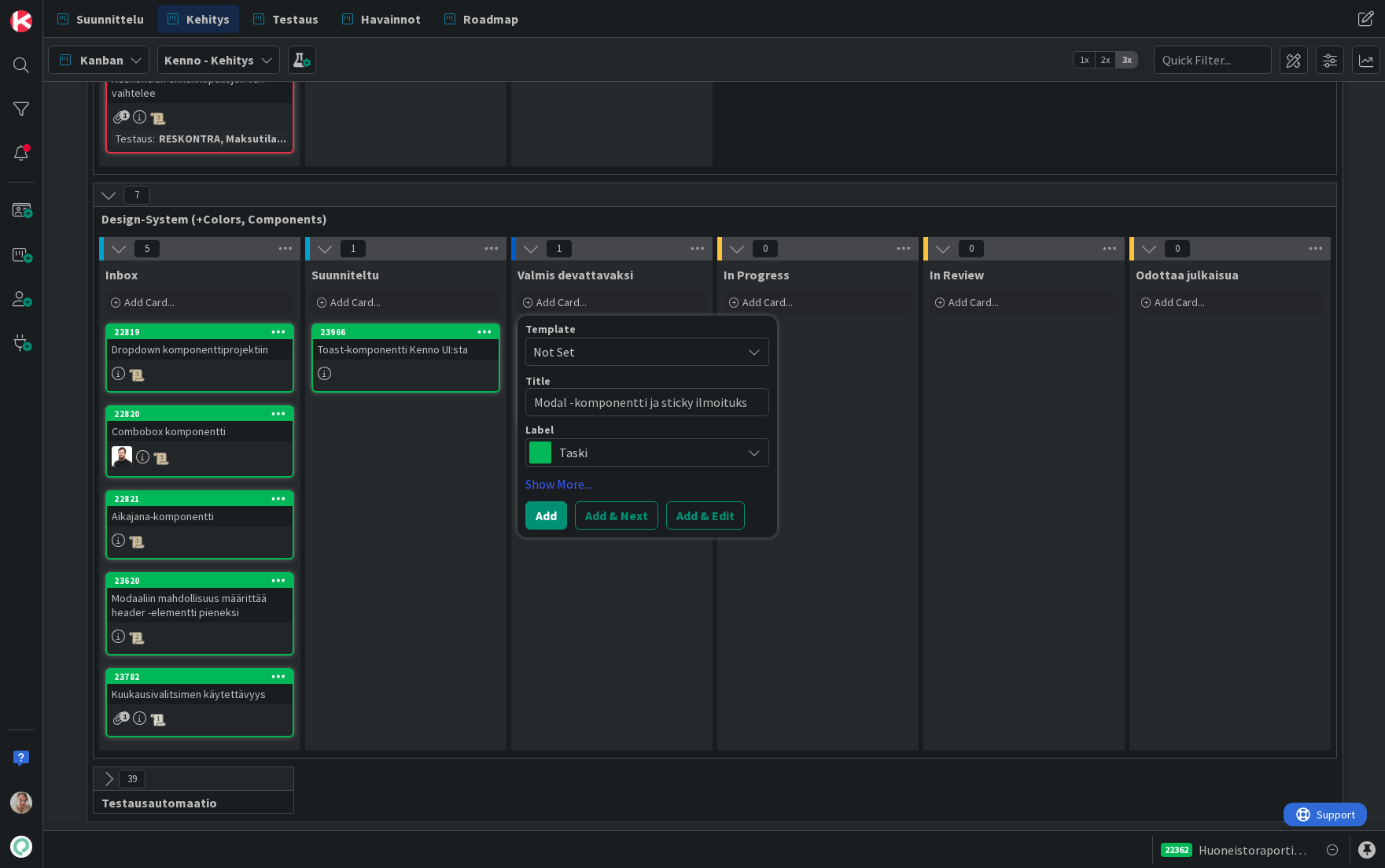
type textarea "x"
type textarea "Modal -komponentti ja sticky ilmoitukse"
type textarea "x"
type textarea "Modal -komponentti ja sticky ilmoitukset"
click at [698, 501] on button "Add & Edit" at bounding box center [705, 515] width 78 height 29
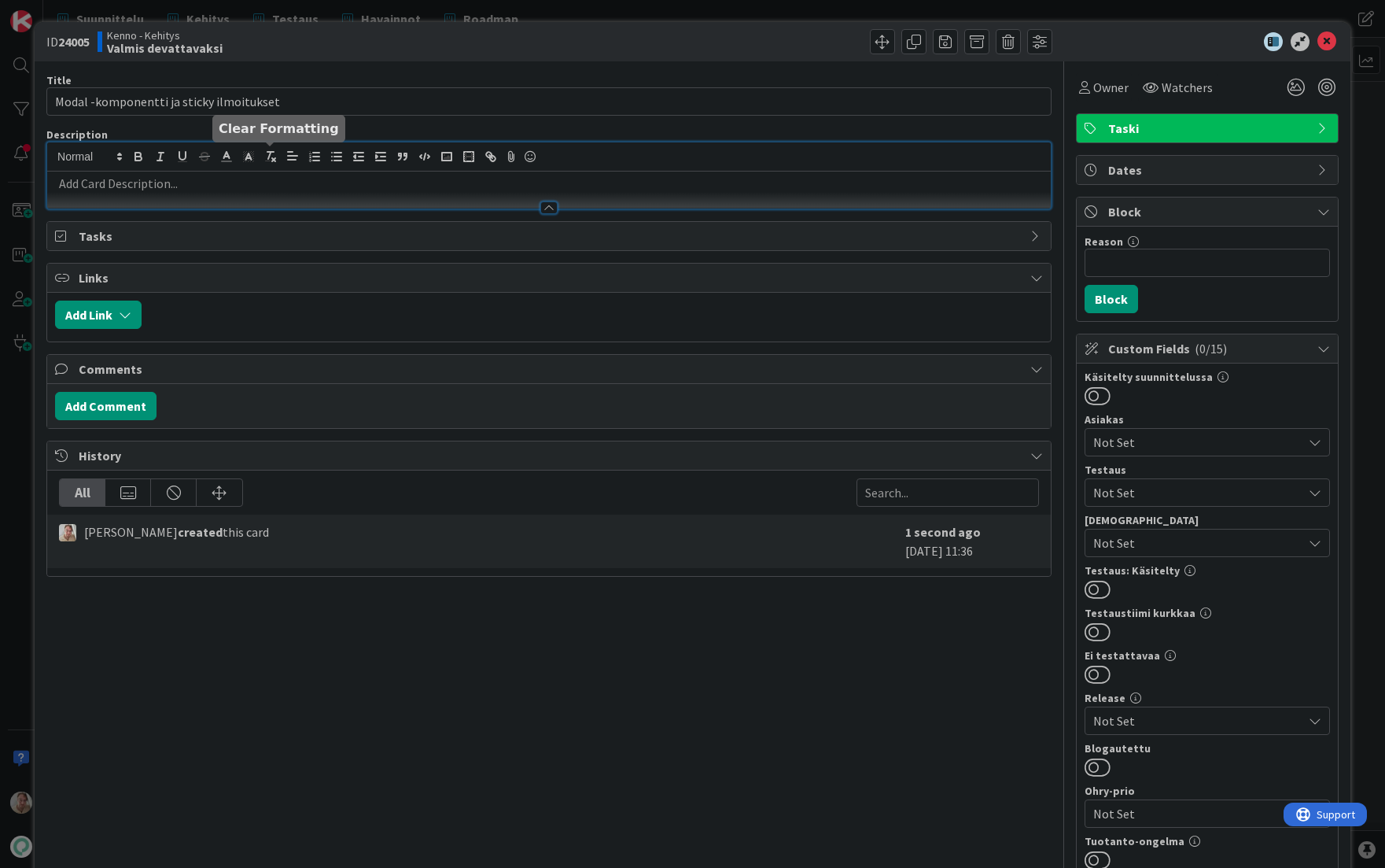
click at [260, 162] on div at bounding box center [548, 176] width 1004 height 66
click at [257, 185] on p at bounding box center [548, 184] width 988 height 18
